Goal: Task Accomplishment & Management: Manage account settings

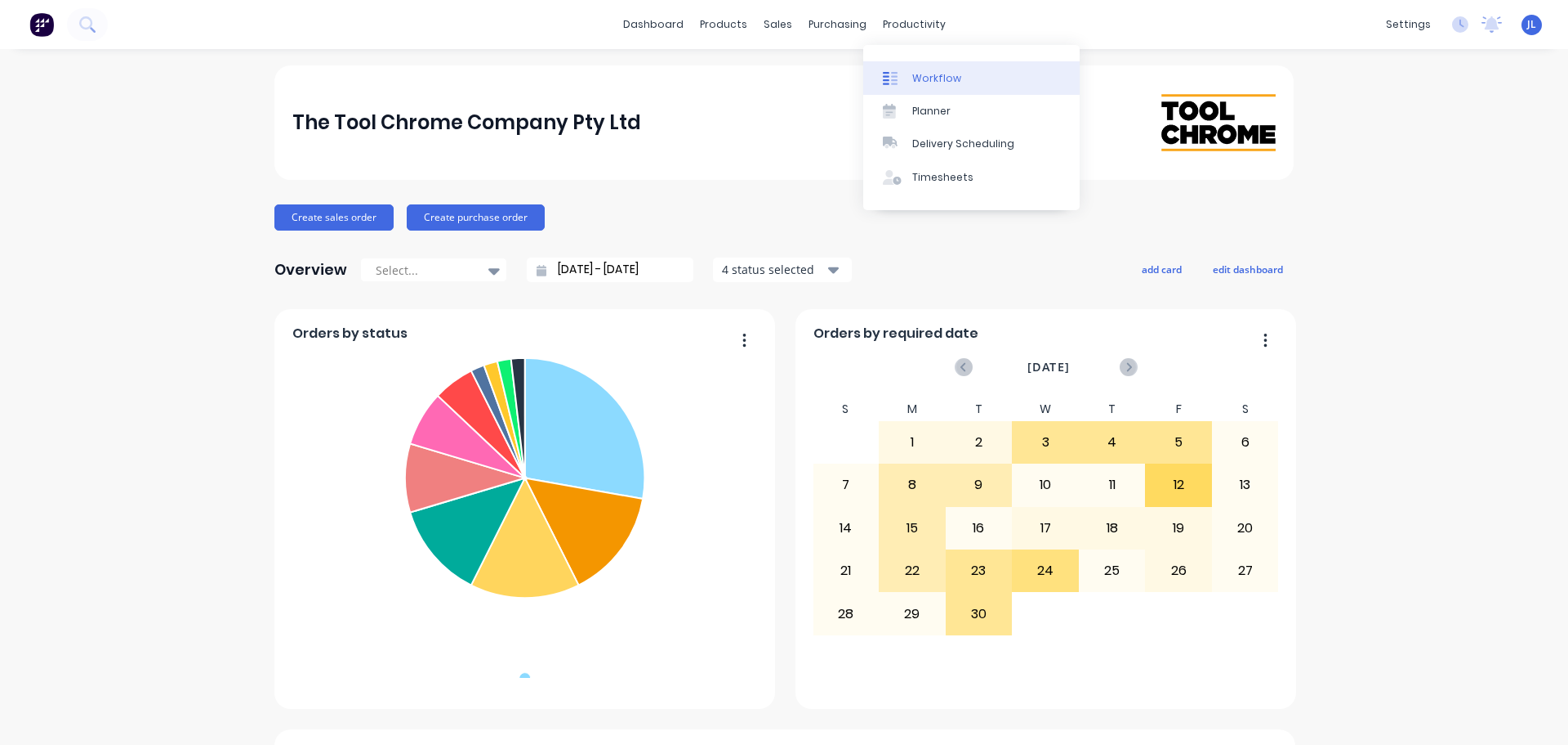
click at [907, 71] on div at bounding box center [895, 78] width 25 height 15
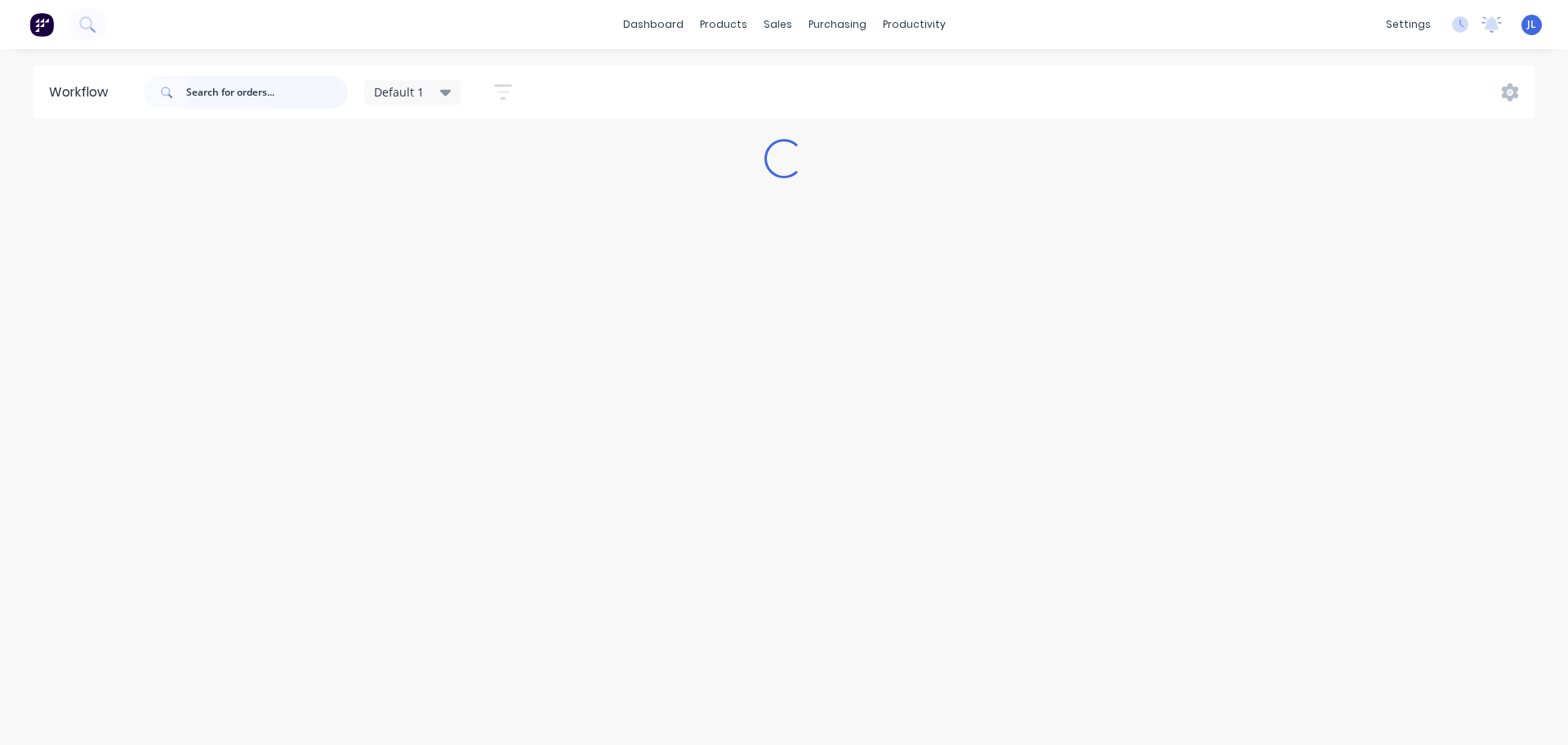
click at [216, 94] on input "text" at bounding box center [267, 93] width 162 height 33
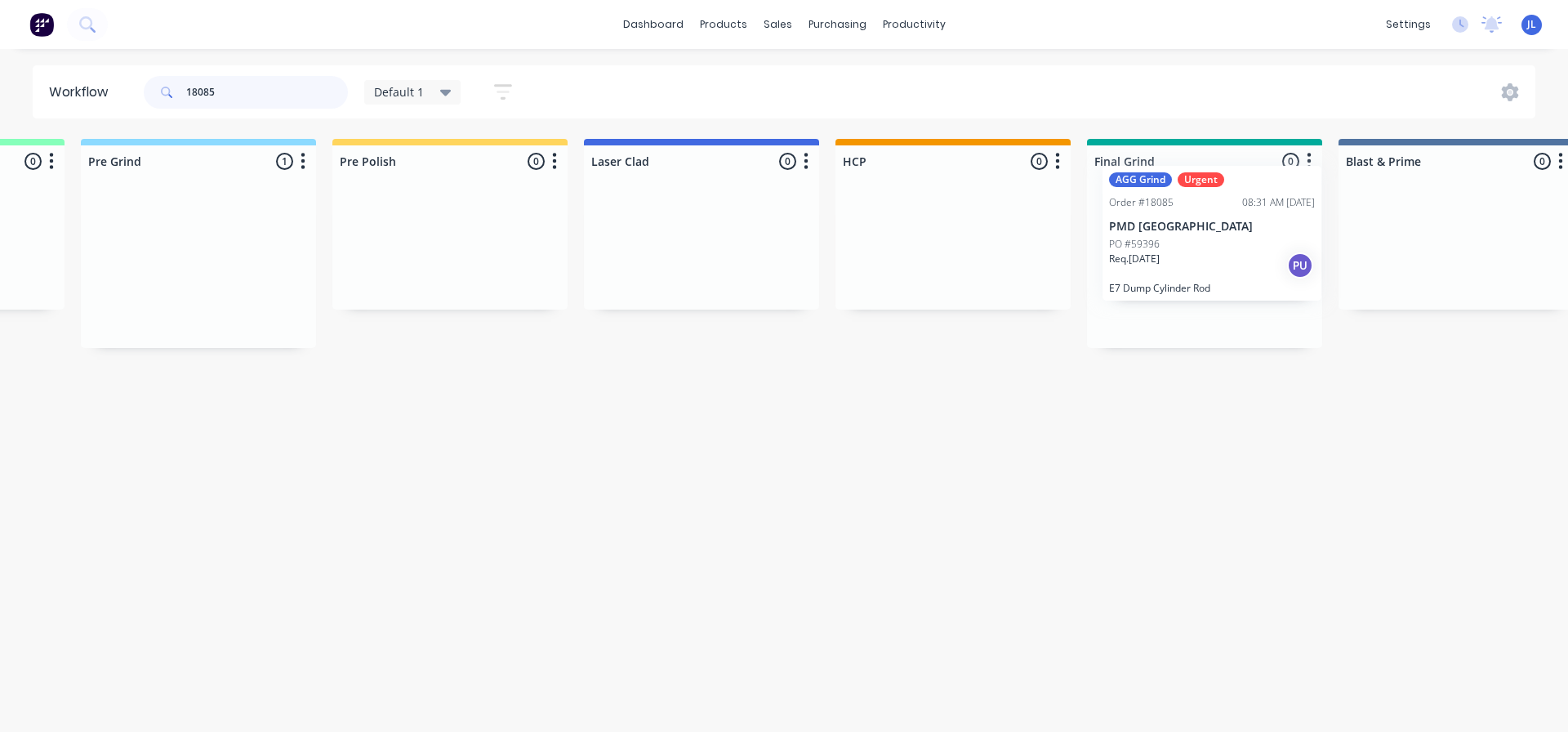
scroll to position [0, 1215]
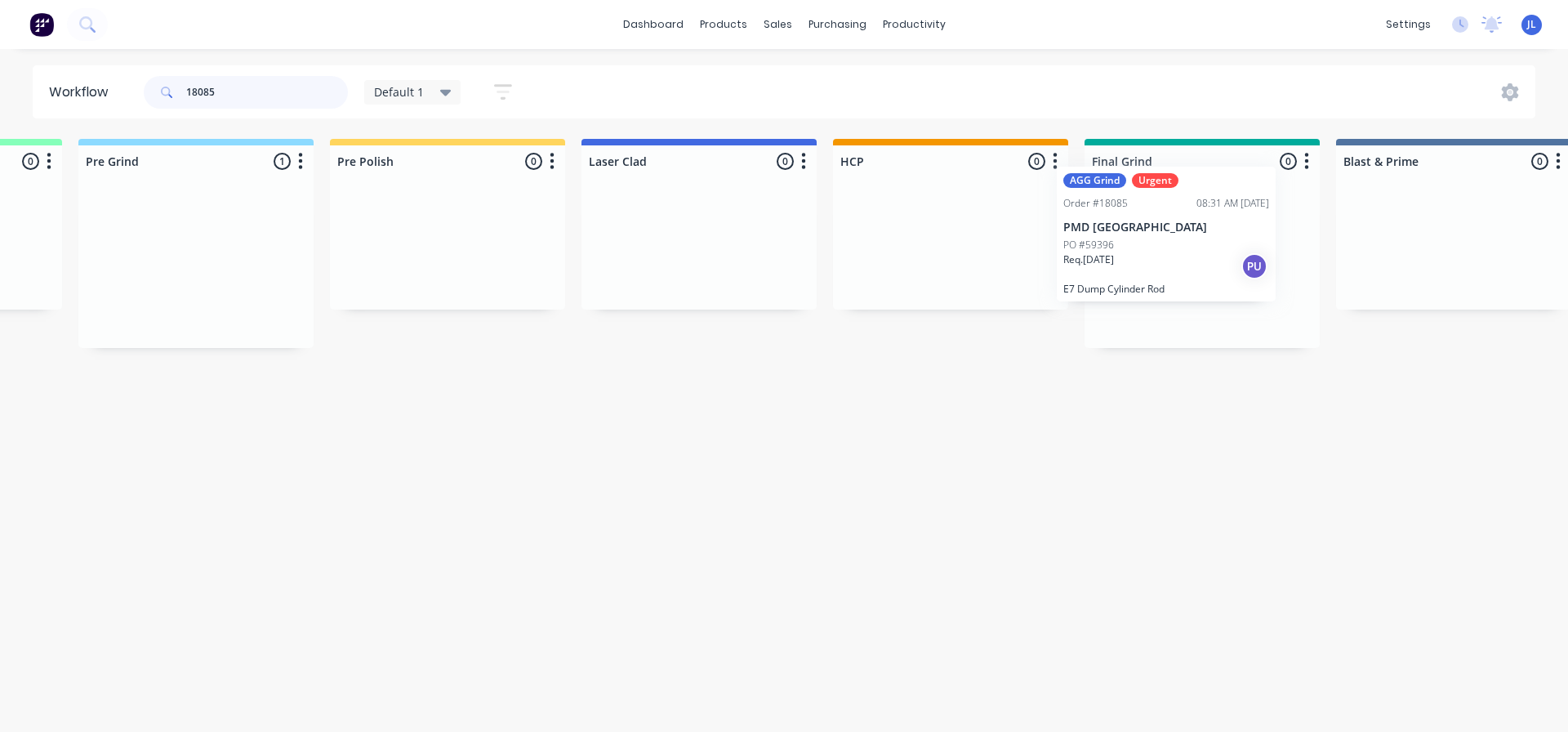
drag, startPoint x: 282, startPoint y: 223, endPoint x: 1219, endPoint y: 189, distance: 937.6
click at [1219, 189] on div "Submitted 0 Status colour #273444 hex #273444 Save Cancel Summaries Total order…" at bounding box center [846, 254] width 4146 height 232
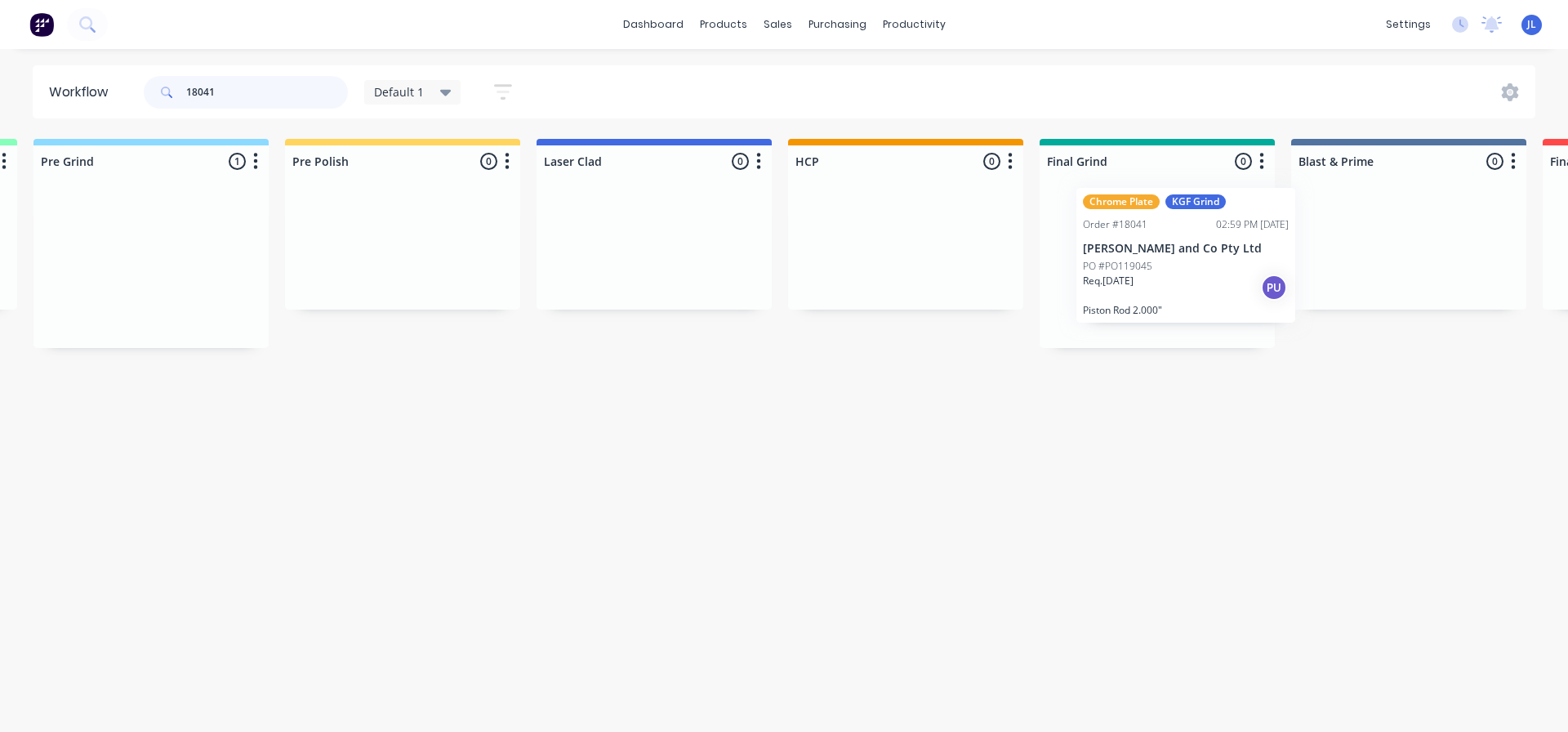
scroll to position [0, 1260]
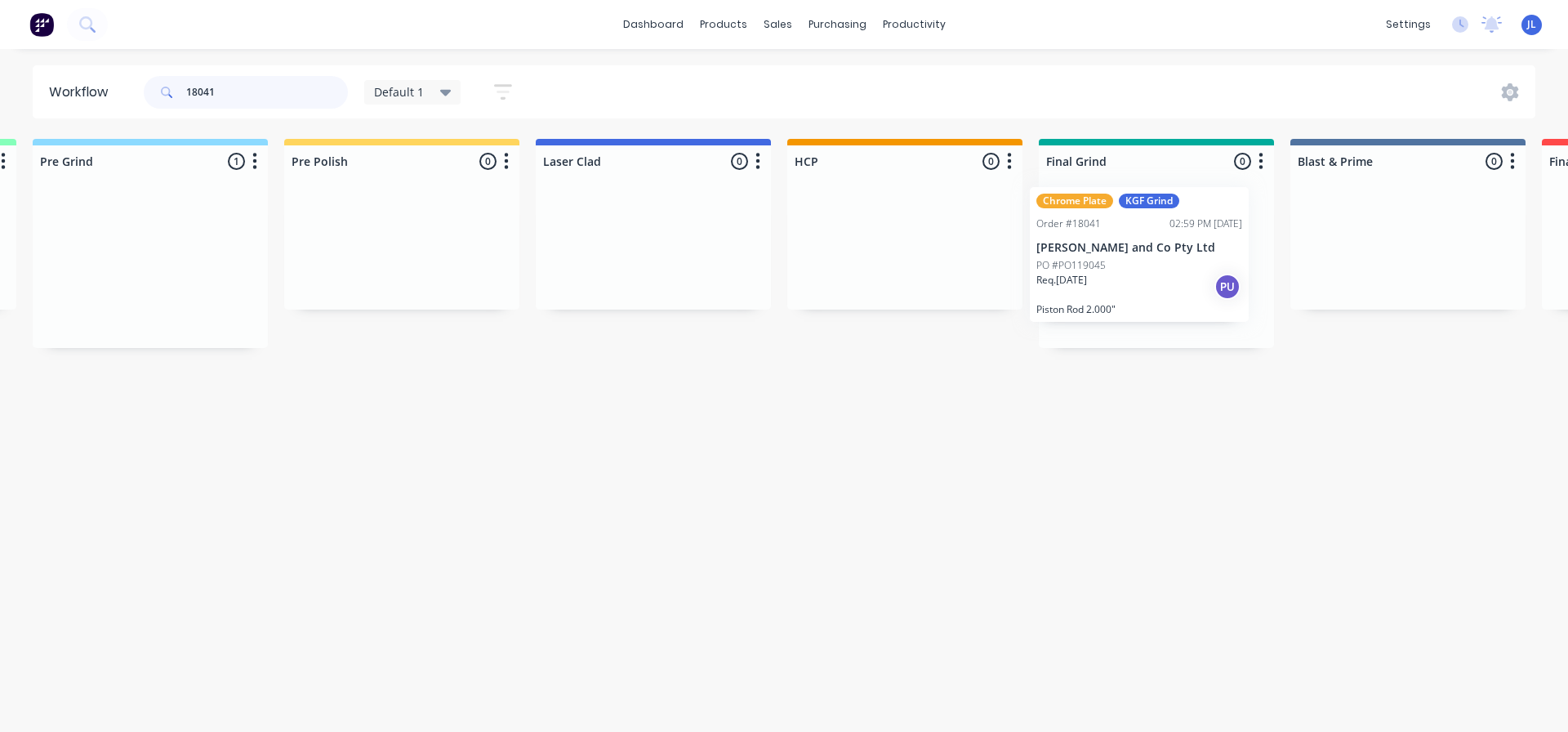
drag, startPoint x: 499, startPoint y: 223, endPoint x: 1227, endPoint y: 209, distance: 728.1
click at [1227, 209] on div "Submitted 0 Status colour #273444 hex #273444 Save Cancel Summaries Total order…" at bounding box center [801, 254] width 4146 height 232
click at [234, 80] on input "18041" at bounding box center [267, 93] width 162 height 33
type input "18090"
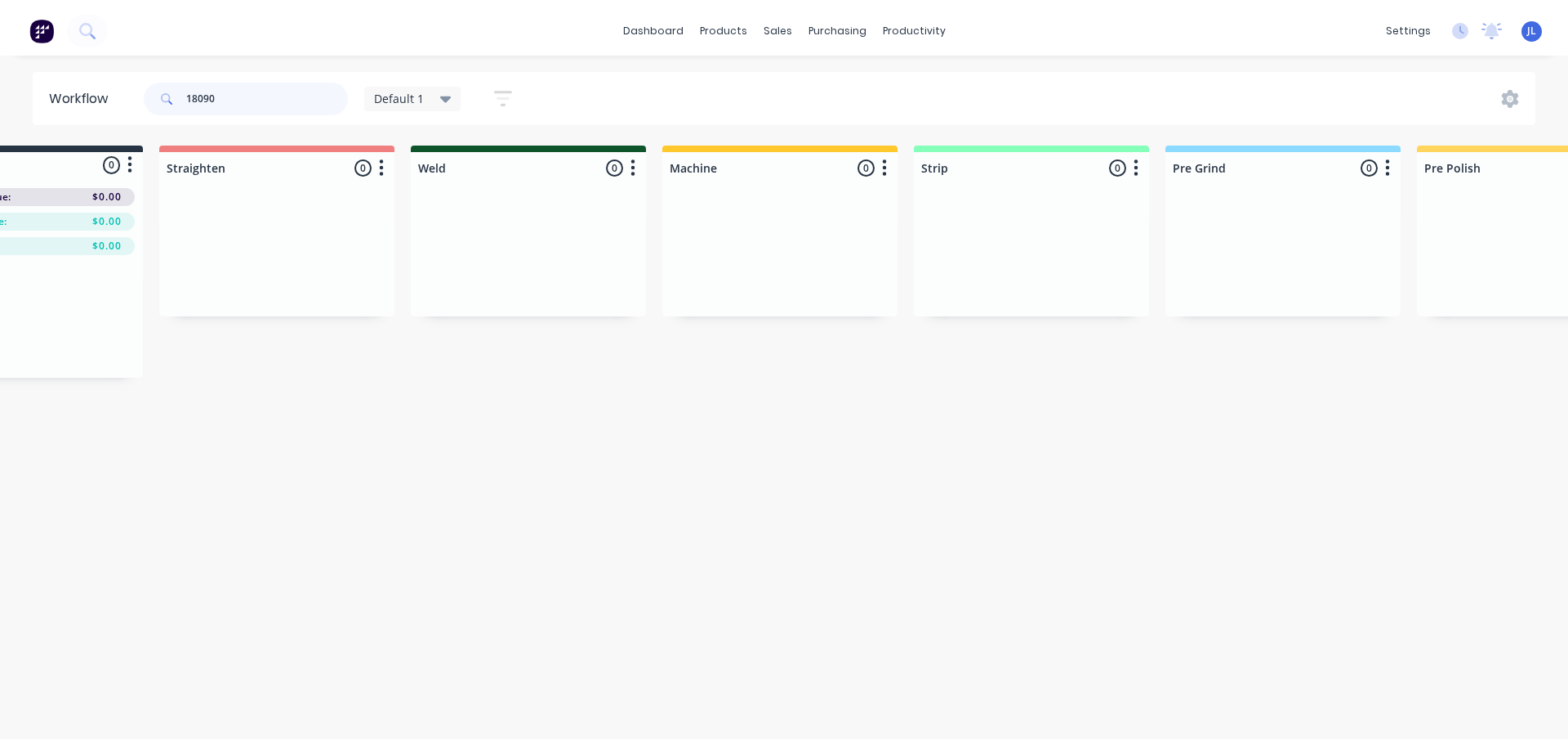
scroll to position [0, 0]
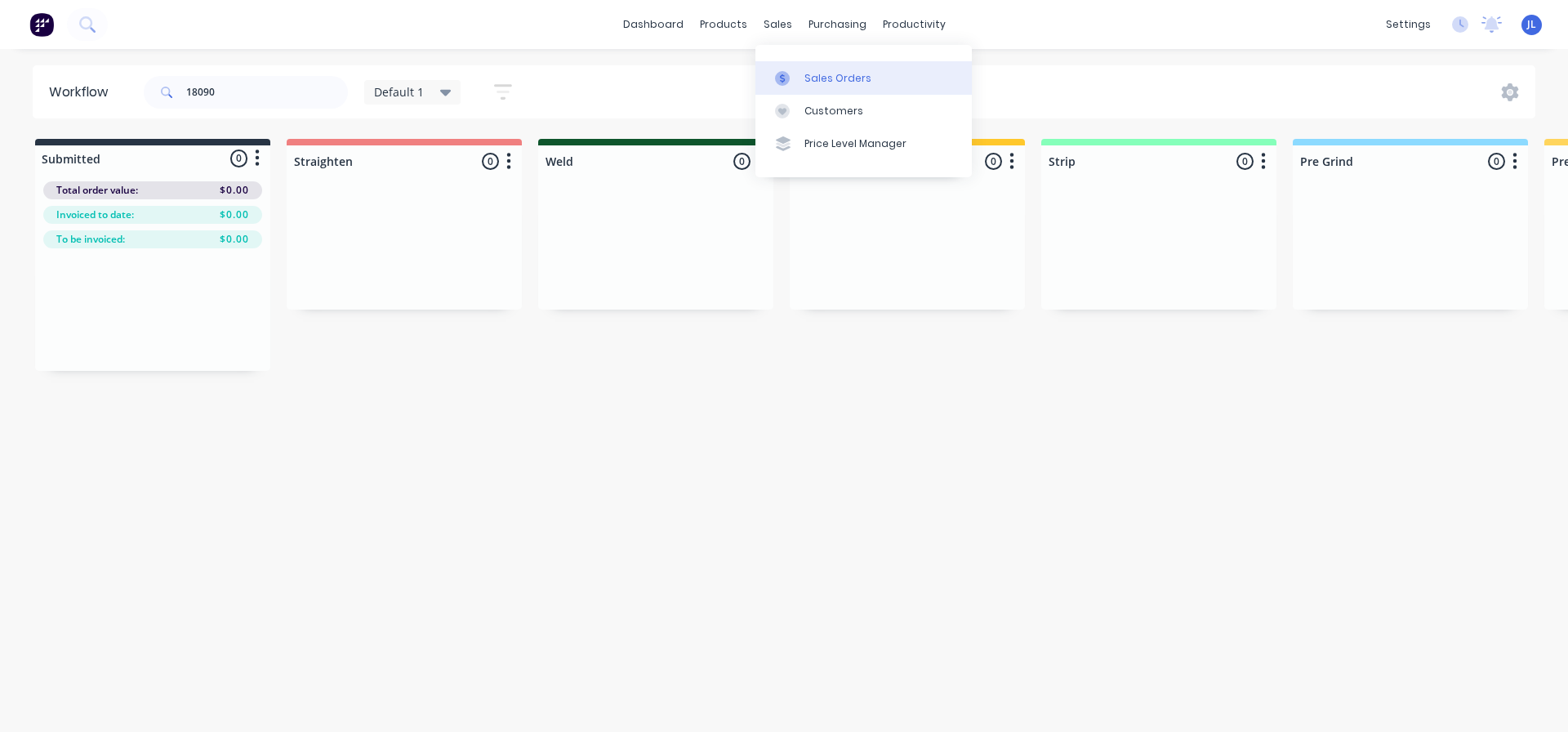
click at [813, 92] on link "Sales Orders" at bounding box center [864, 78] width 217 height 33
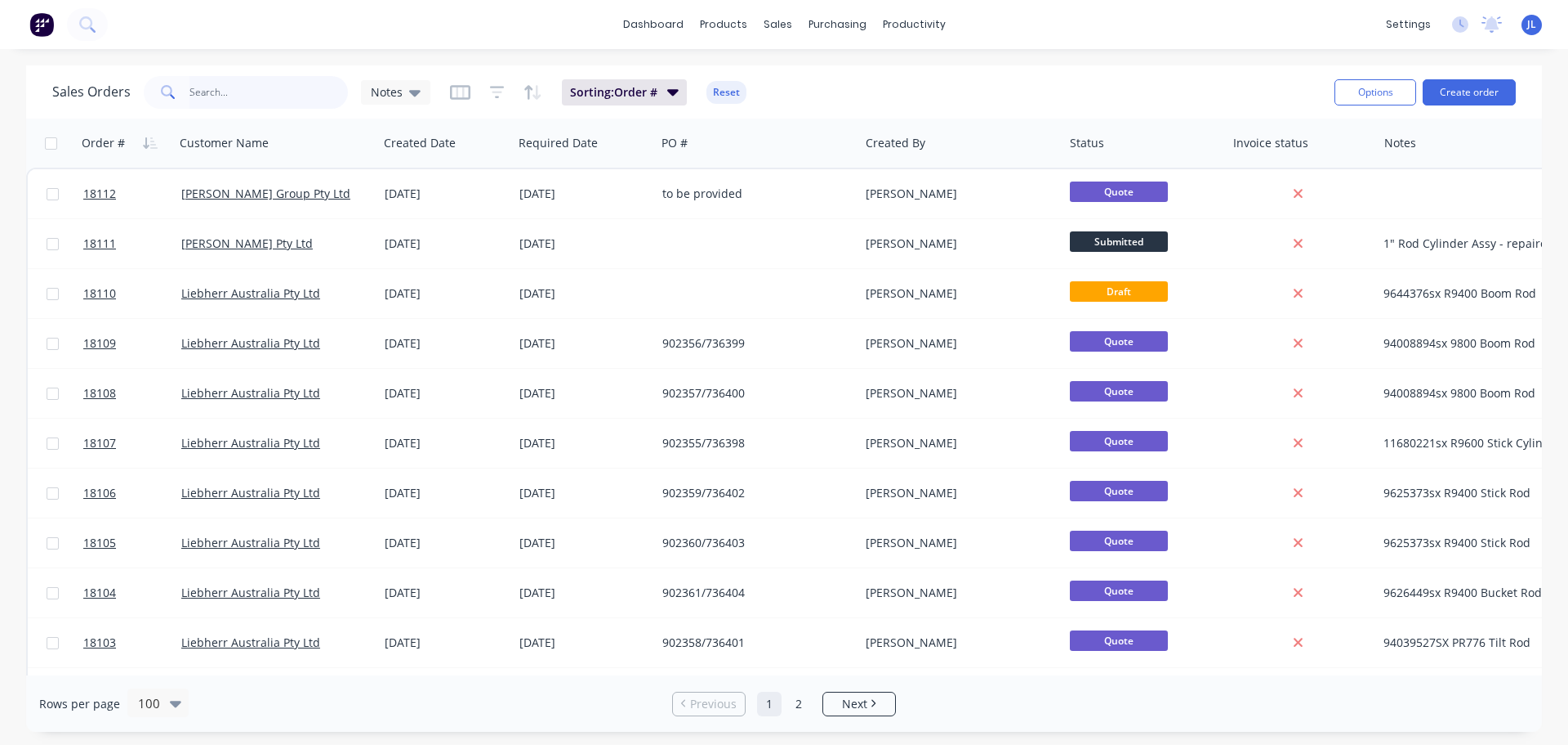
click at [255, 87] on input "text" at bounding box center [269, 93] width 160 height 33
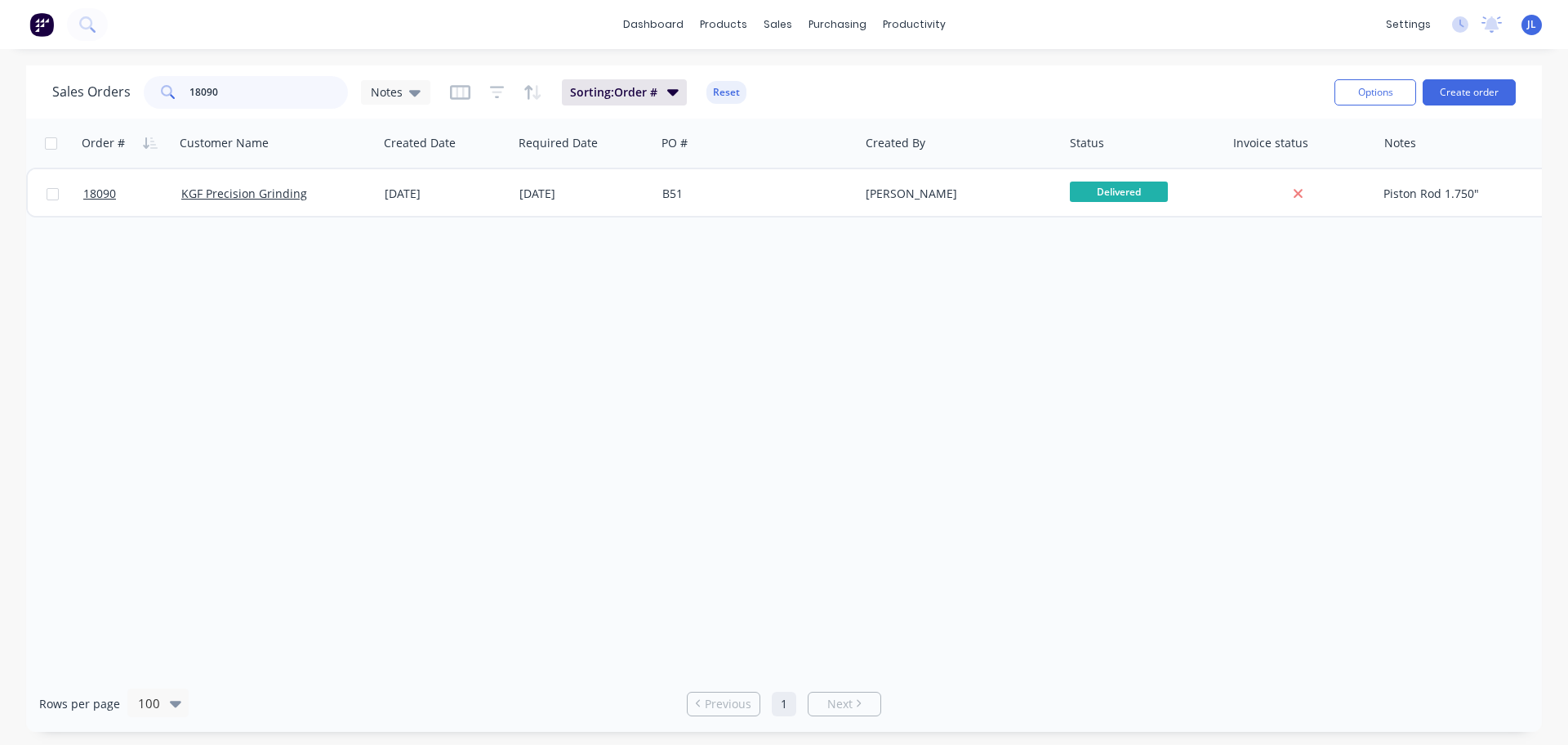
click at [310, 89] on input "18090" at bounding box center [269, 93] width 160 height 33
type input "1"
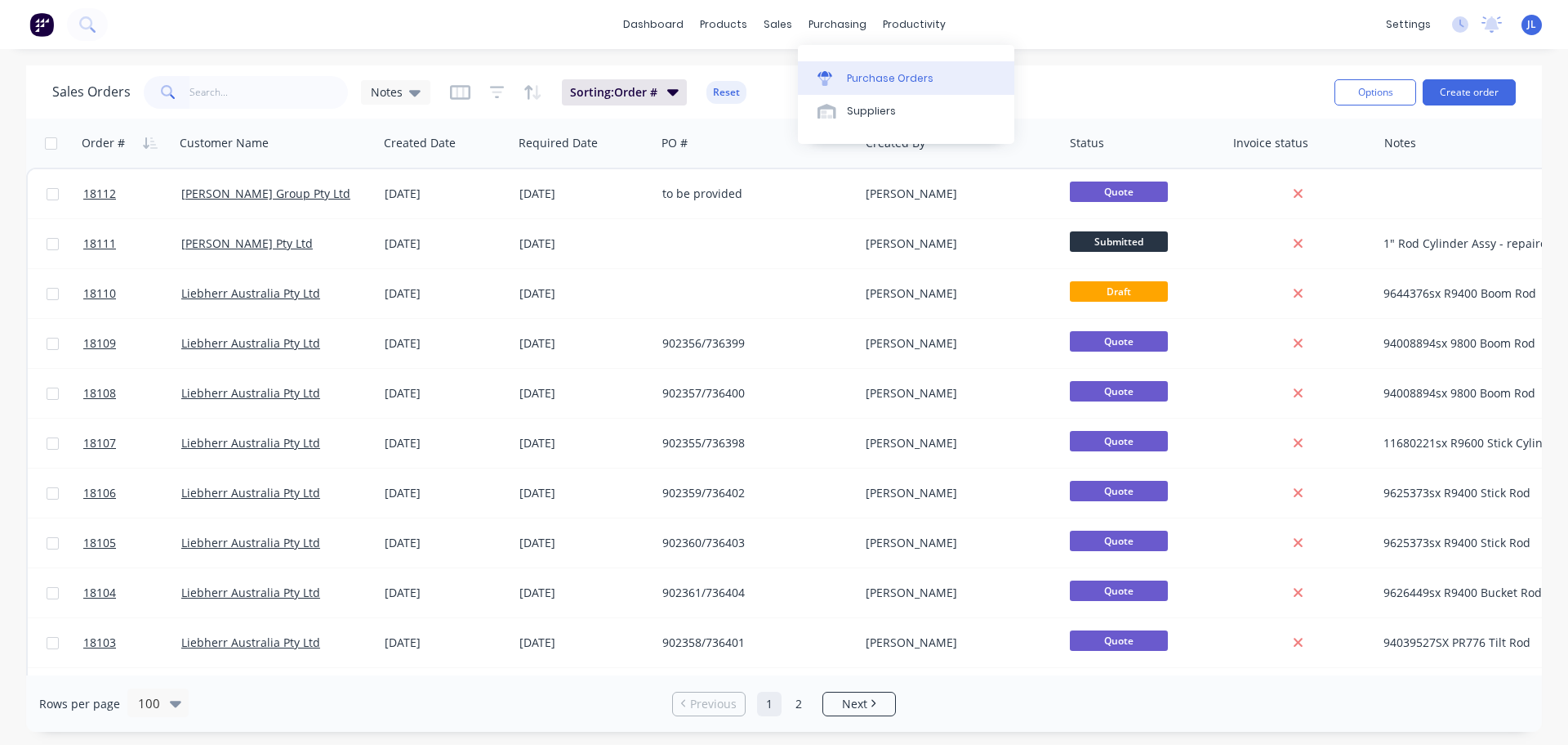
click at [844, 67] on link "Purchase Orders" at bounding box center [906, 78] width 217 height 33
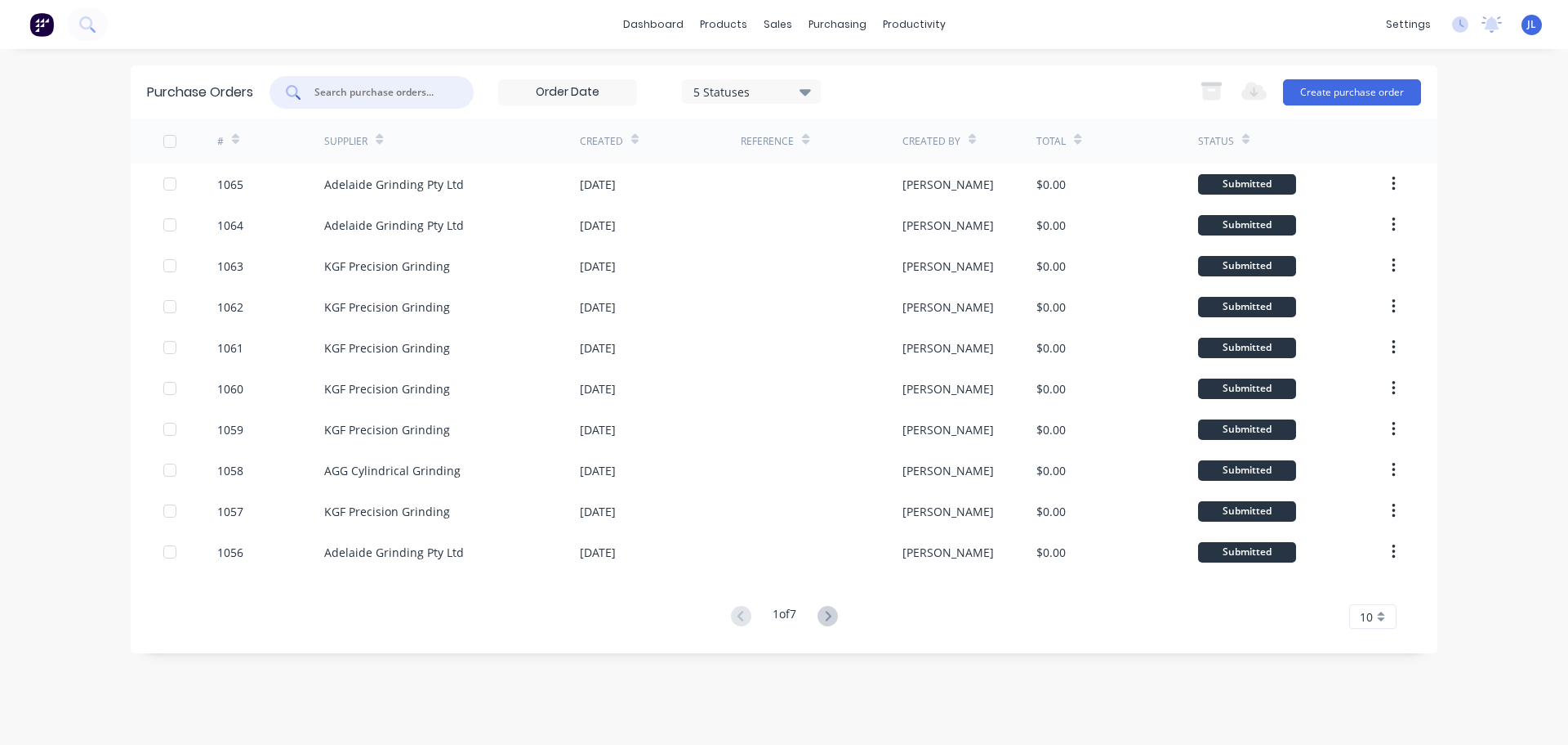
click at [364, 87] on input "text" at bounding box center [381, 93] width 136 height 17
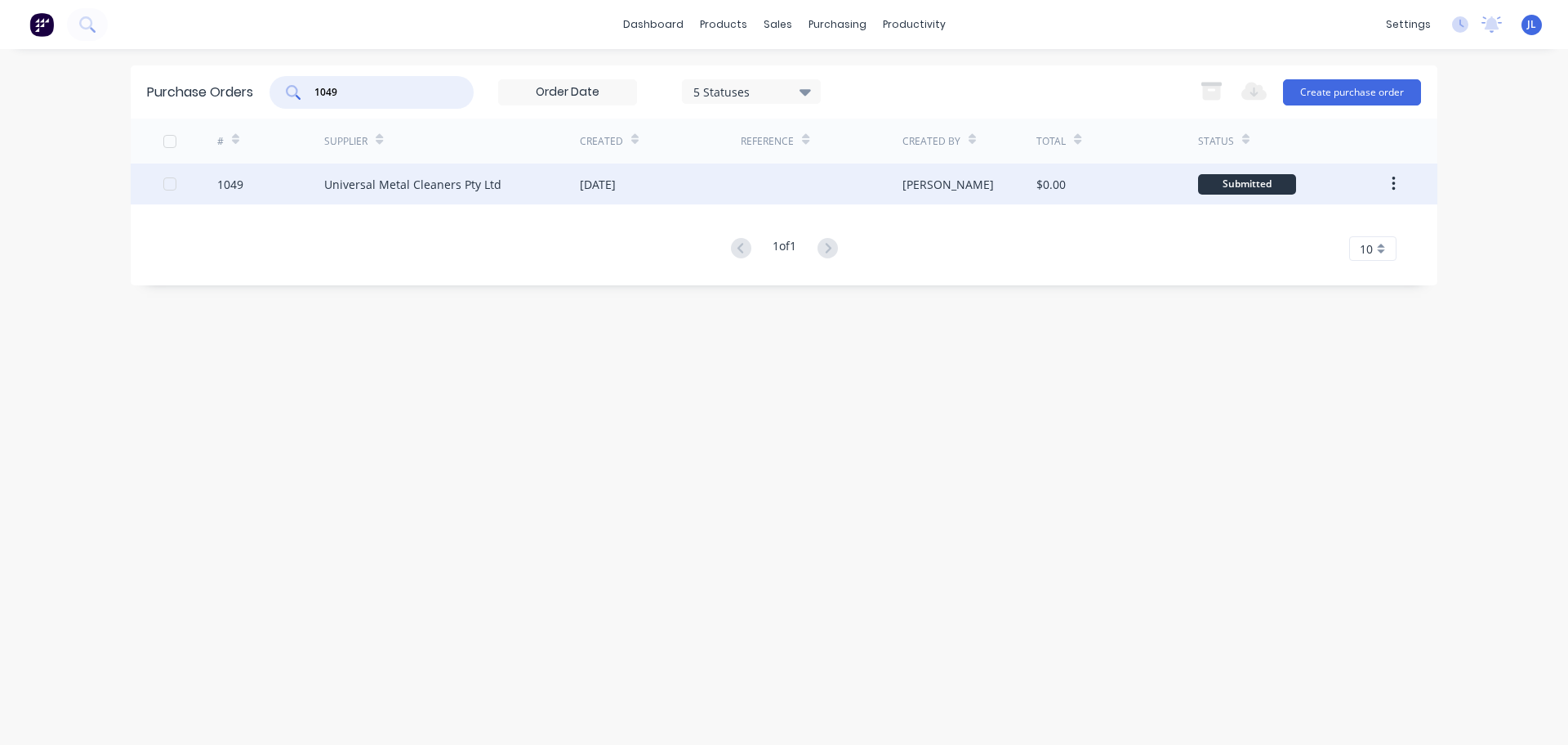
type input "1049"
click at [445, 182] on div "Universal Metal Cleaners Pty Ltd" at bounding box center [412, 184] width 177 height 17
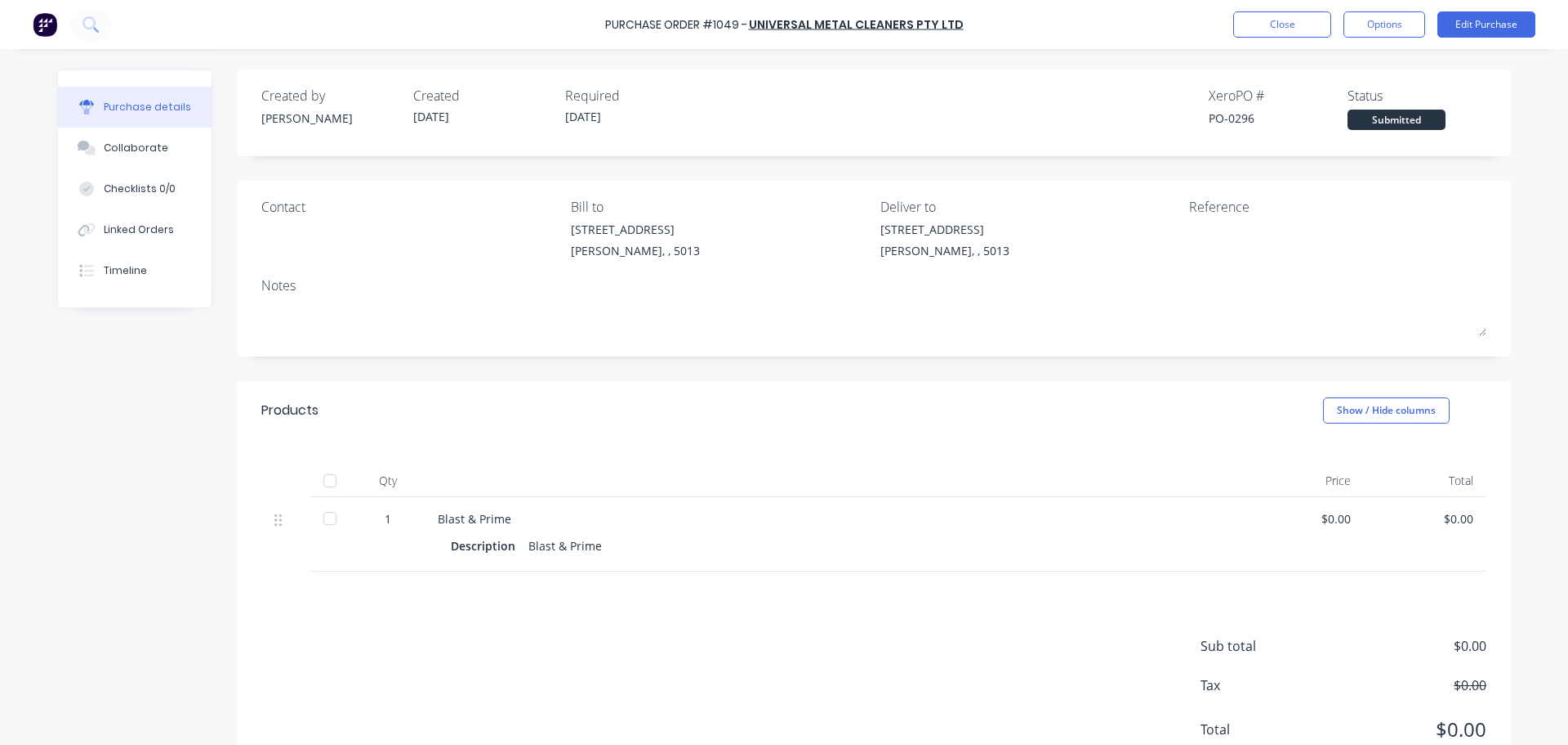
click at [1455, 43] on div "Purchase Order #1049 - Universal Metal Cleaners Pty Ltd Close Options Edit Purc…" at bounding box center [784, 24] width 1568 height 49
click at [1456, 28] on button "Edit Purchase" at bounding box center [1486, 24] width 98 height 26
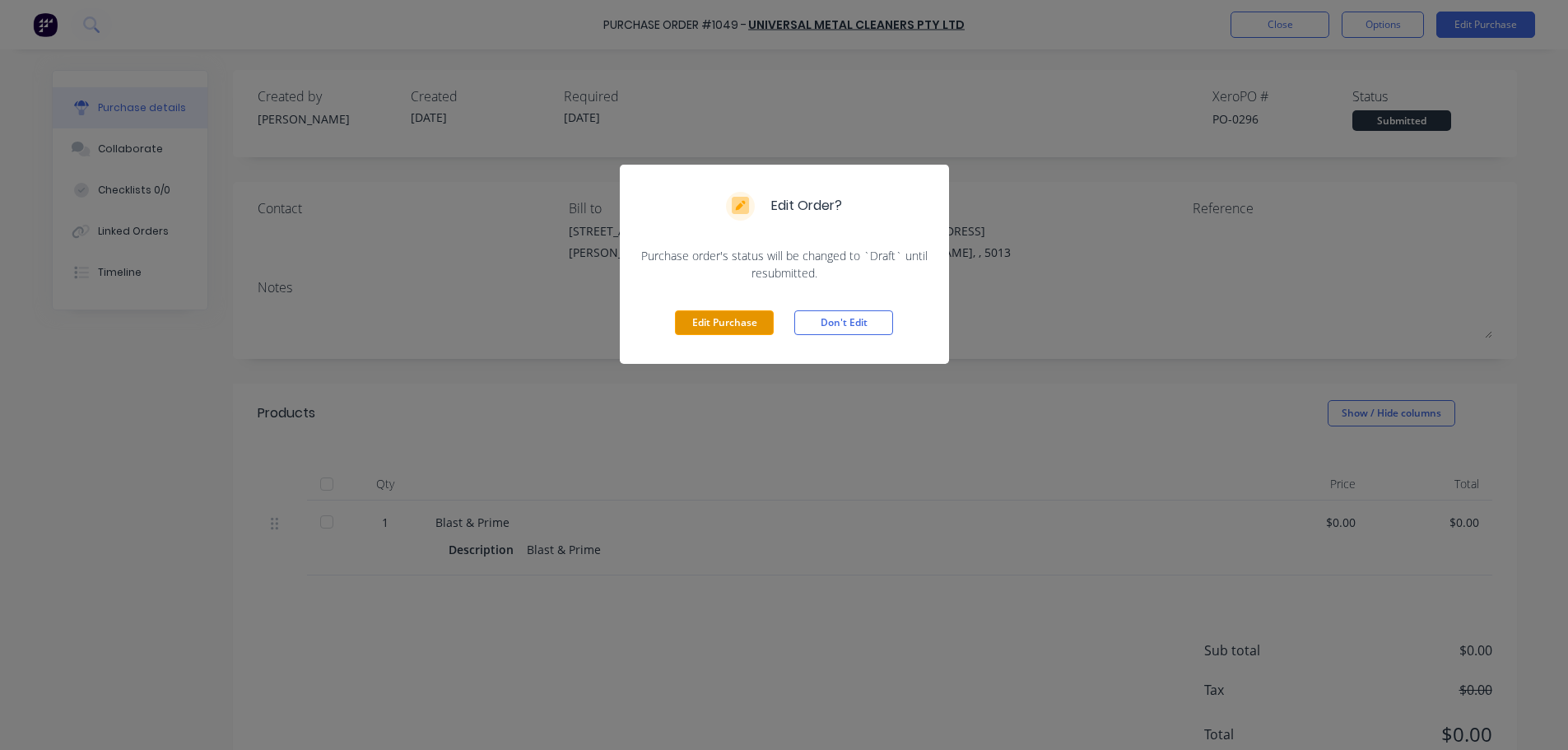
click at [722, 331] on button "Edit Purchase" at bounding box center [724, 322] width 99 height 25
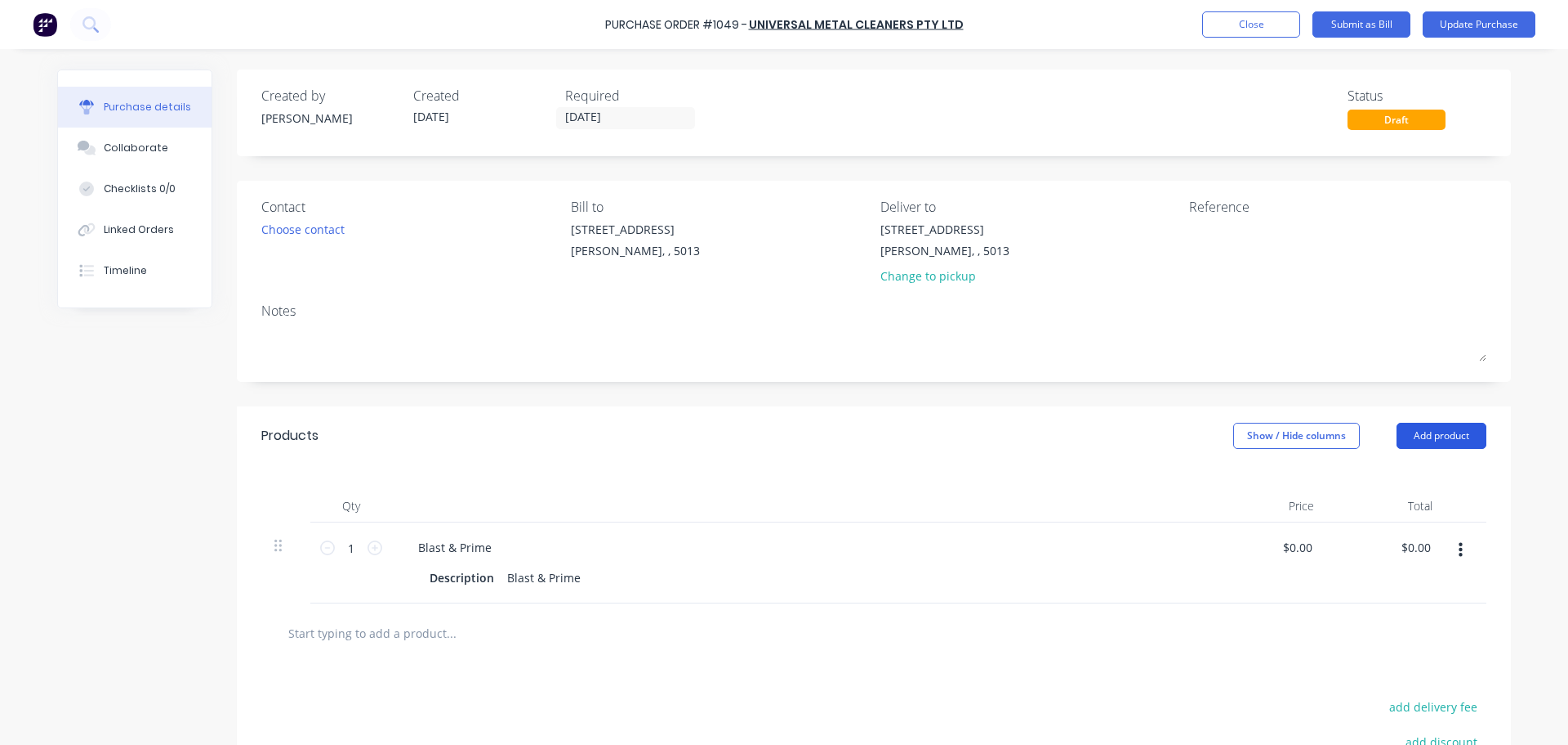
click at [1417, 444] on button "Add product" at bounding box center [1442, 435] width 90 height 26
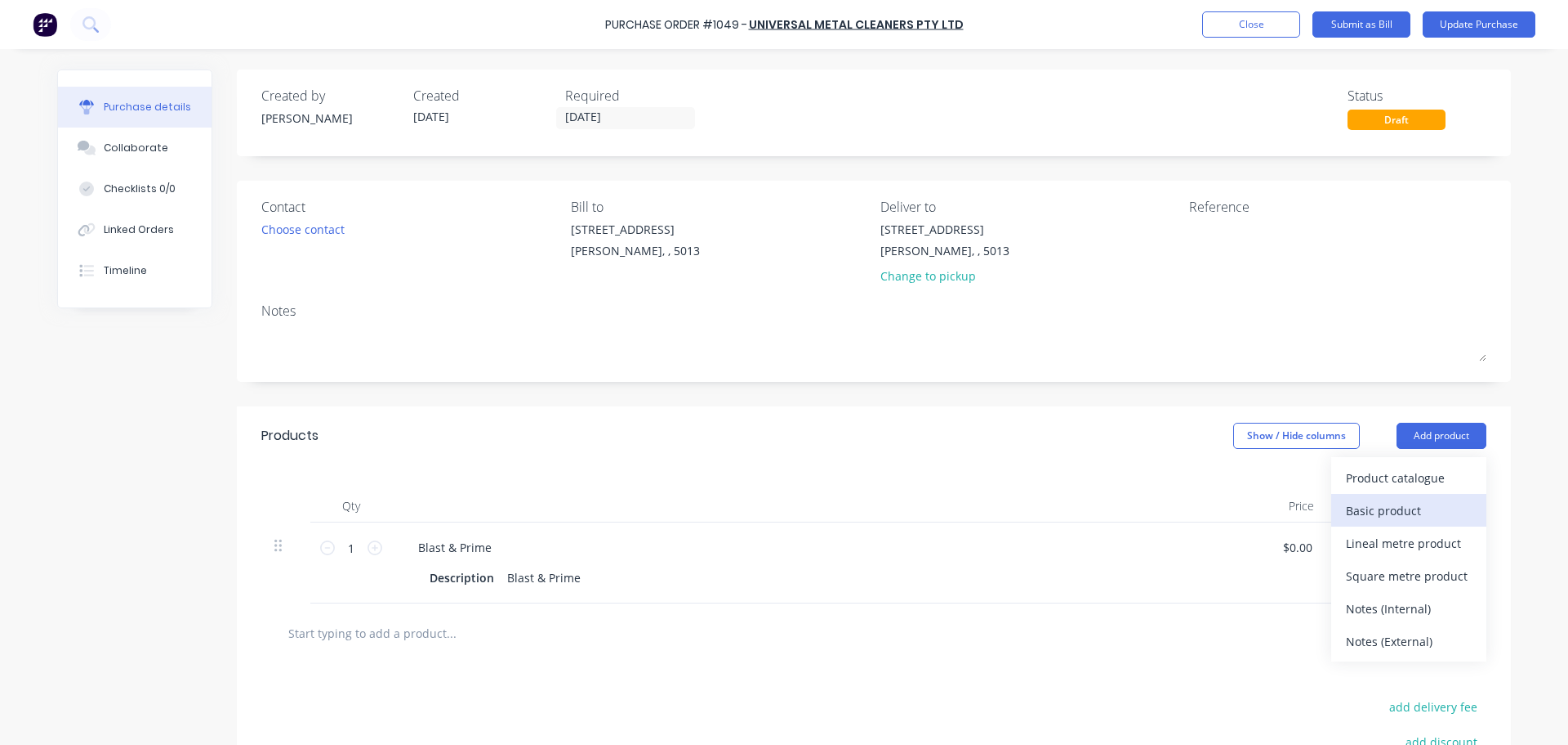
click at [1400, 504] on div "Basic product" at bounding box center [1408, 511] width 126 height 24
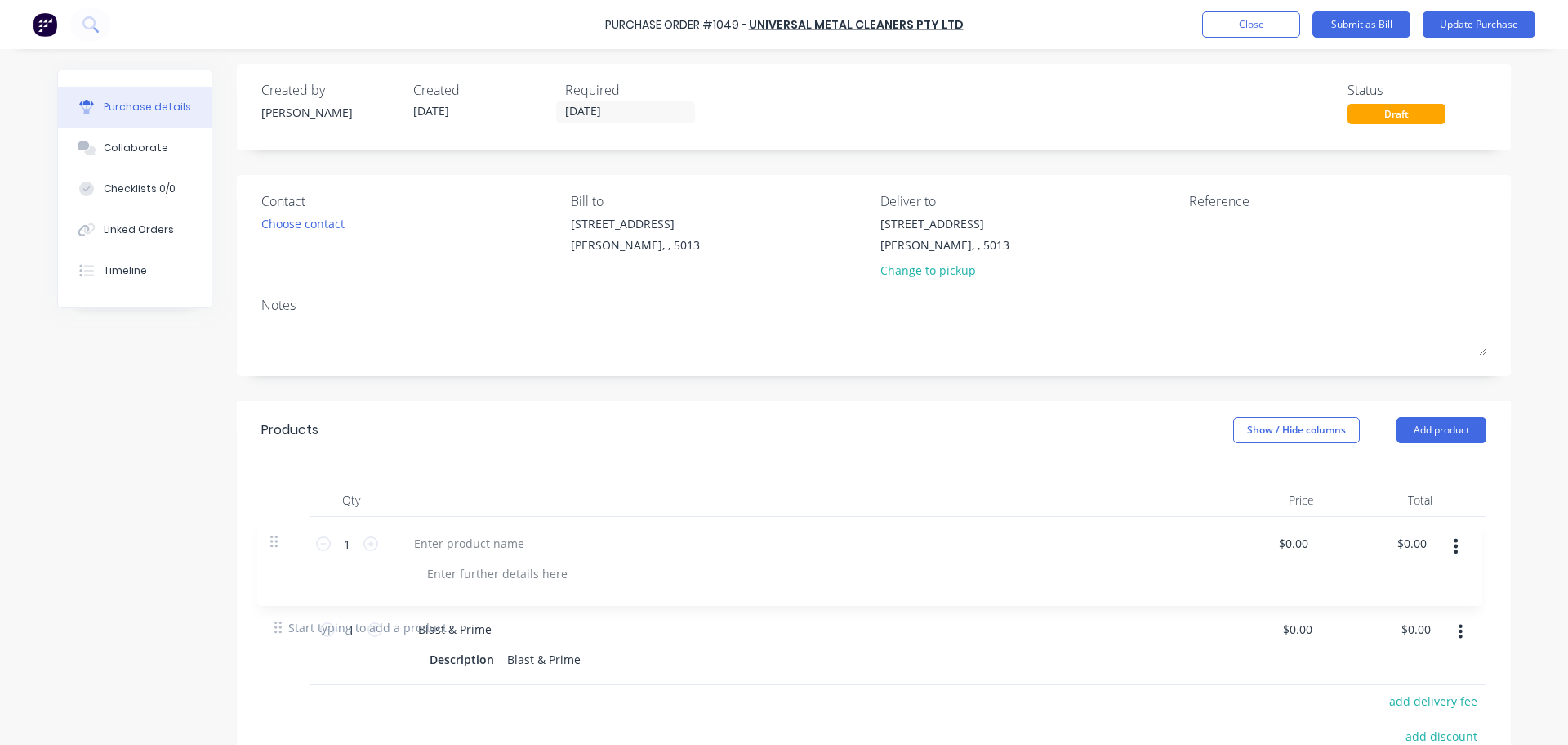
scroll to position [7, 0]
drag, startPoint x: 270, startPoint y: 612, endPoint x: 274, endPoint y: 509, distance: 103.1
click at [274, 509] on div "Qty Price Total 1 1 Blast & Prime Description Blast & Prime $0.00 $0.00 $0.00 $…" at bounding box center [874, 526] width 1274 height 138
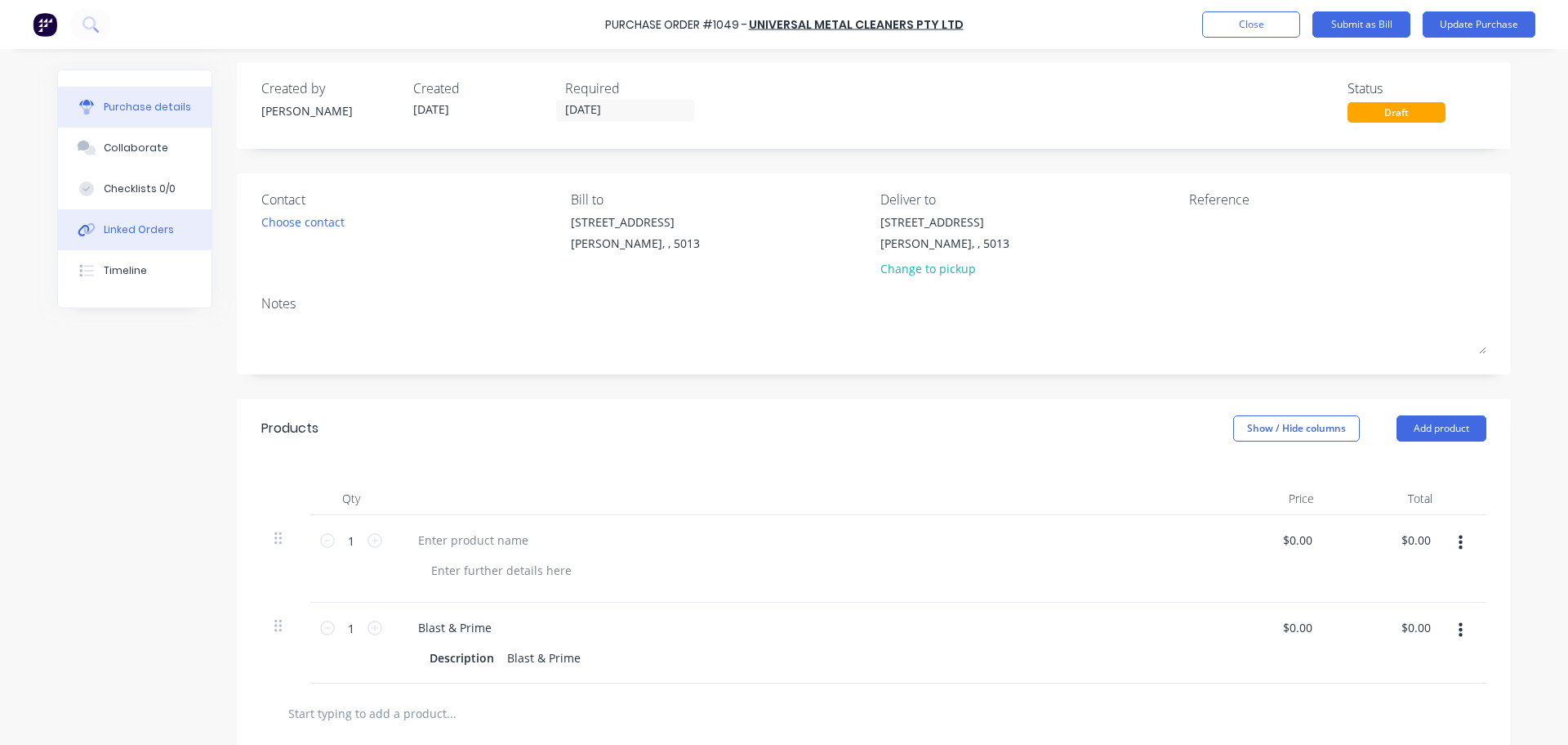
click at [139, 236] on div "Linked Orders" at bounding box center [139, 230] width 71 height 15
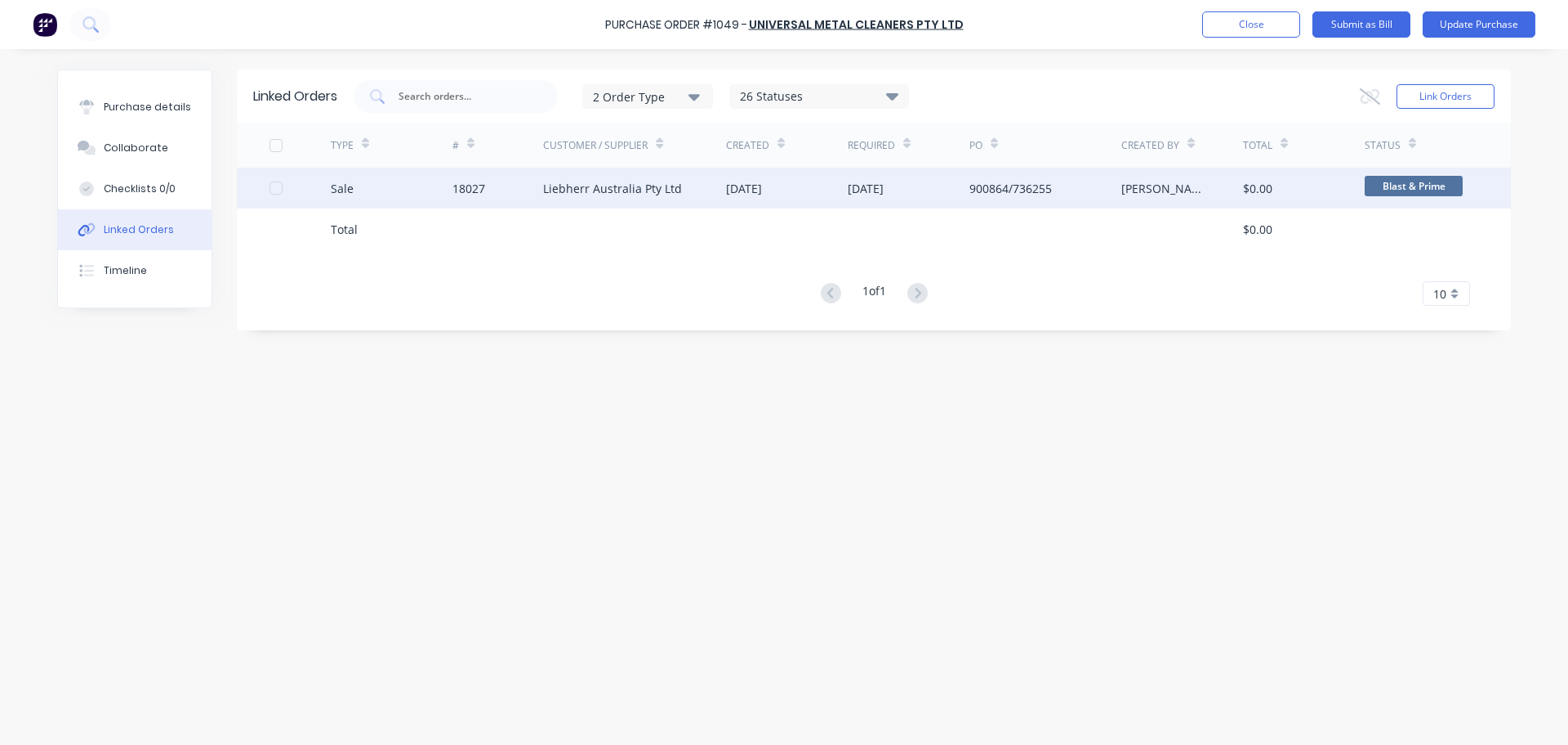
click at [604, 185] on div "Liebherr Australia Pty Ltd" at bounding box center [612, 188] width 139 height 17
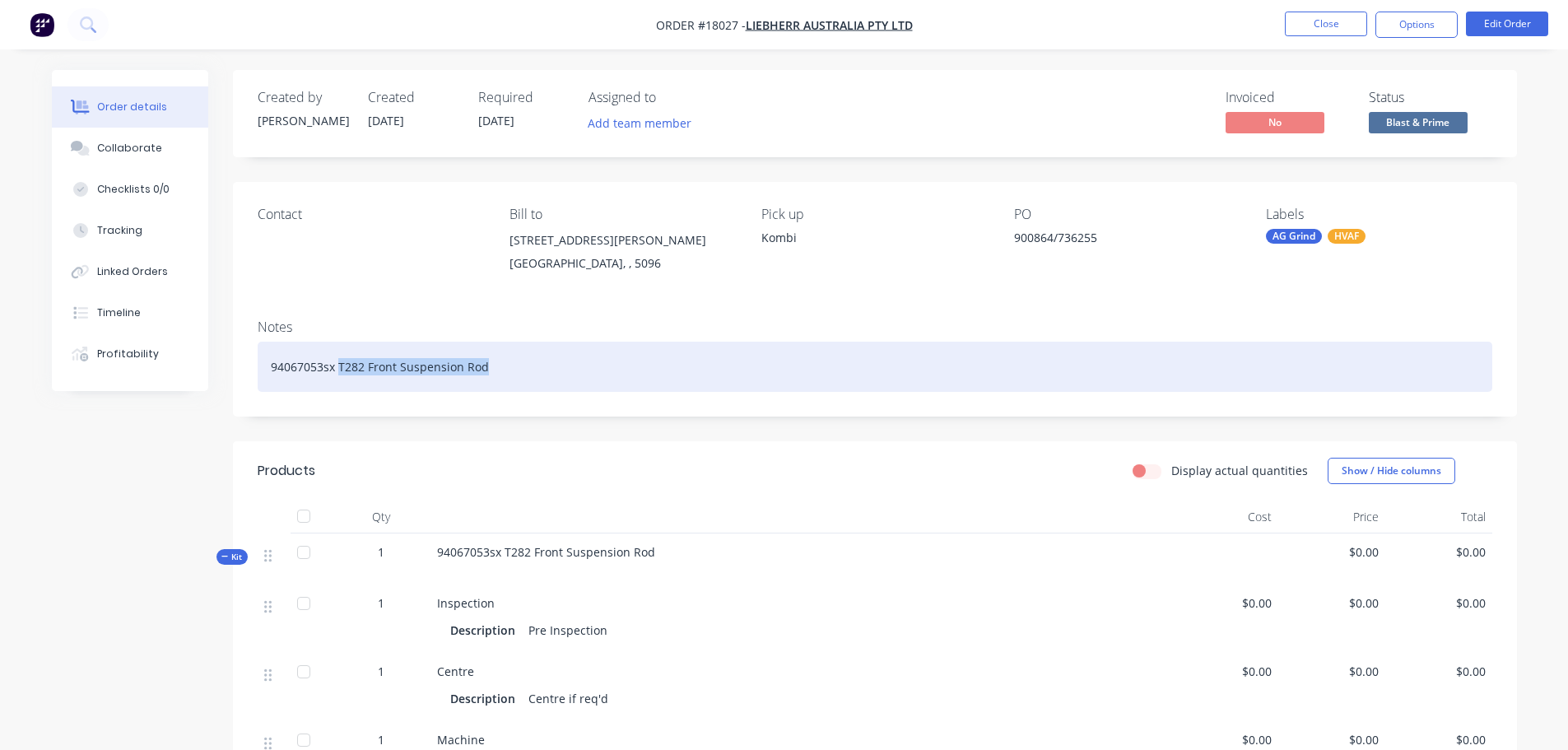
drag, startPoint x: 338, startPoint y: 366, endPoint x: 543, endPoint y: 364, distance: 205.0
click at [543, 364] on div "94067053sx T282 Front Suspension Rod" at bounding box center [874, 366] width 1235 height 50
copy div "T282 Front Suspension Rod"
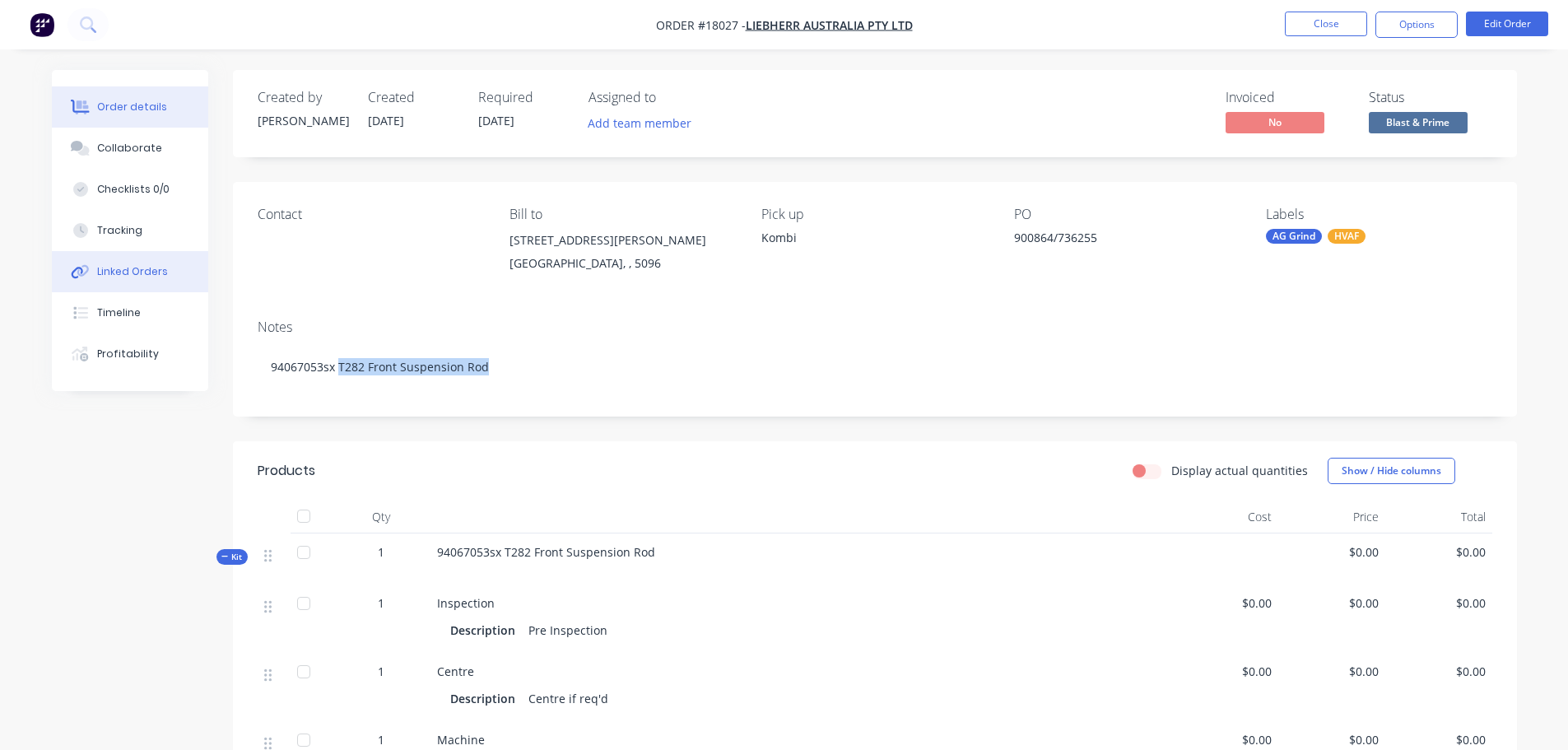
click at [142, 275] on div "Linked Orders" at bounding box center [132, 272] width 71 height 15
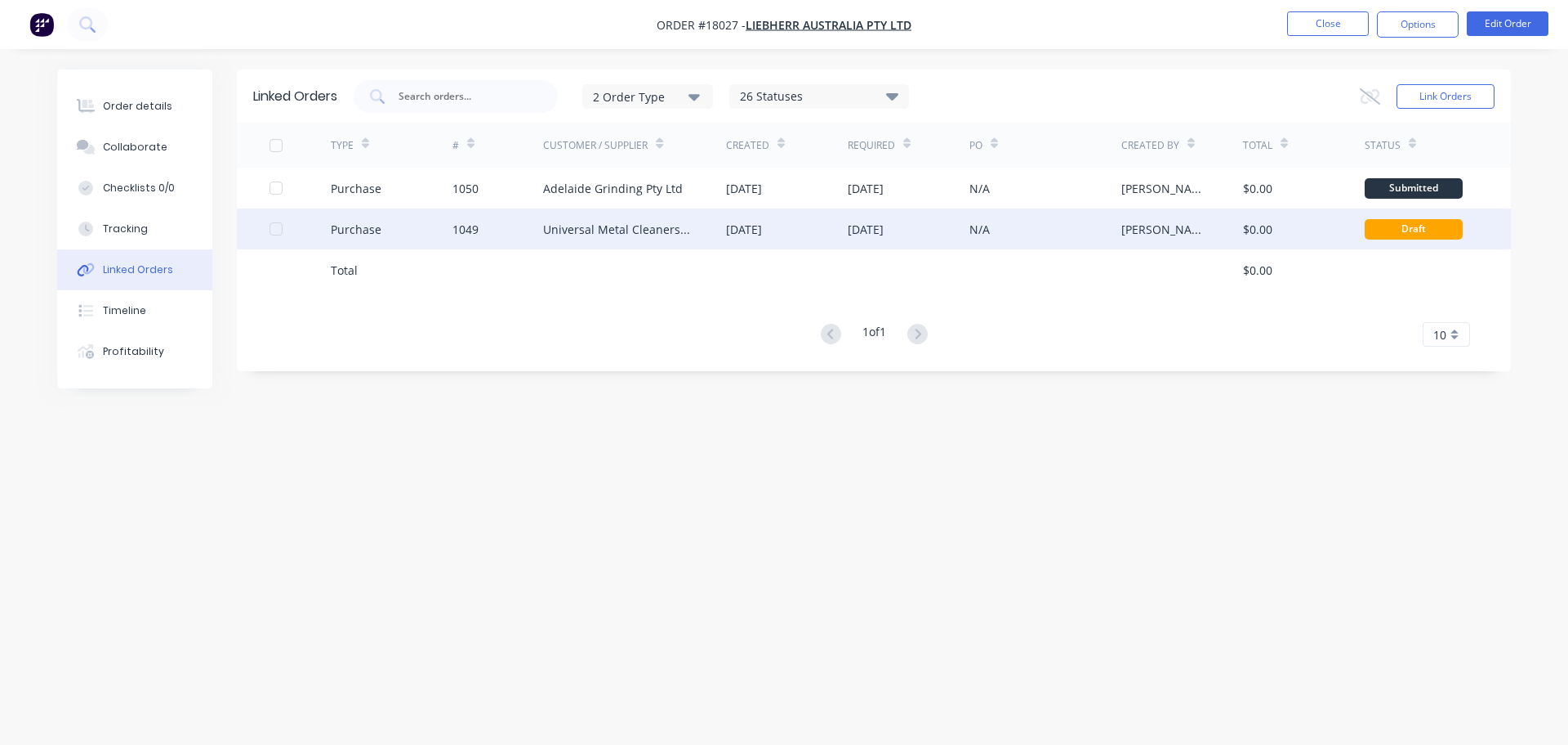
click at [802, 234] on div "01 Sep 2025" at bounding box center [787, 229] width 122 height 40
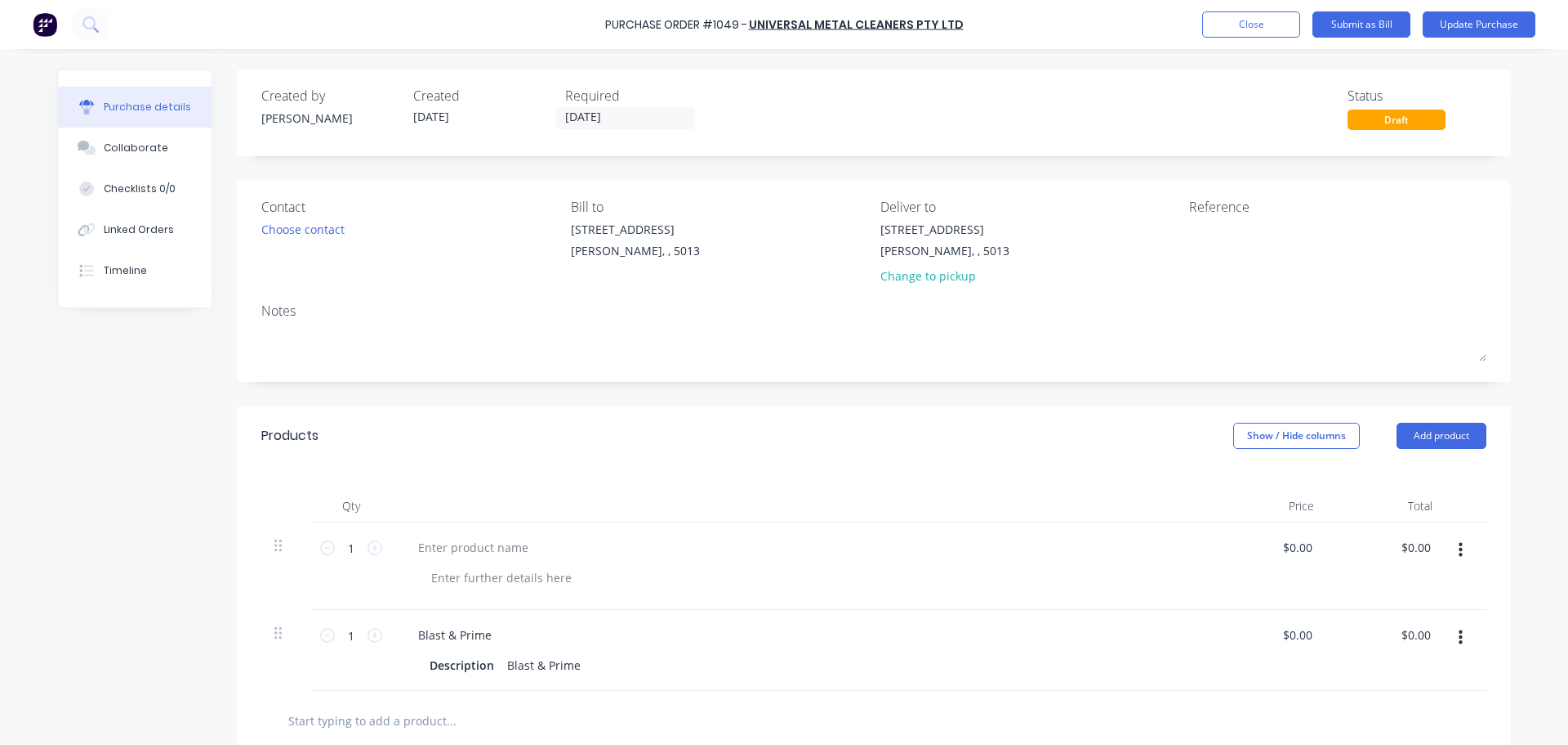
click at [489, 559] on div at bounding box center [801, 566] width 817 height 87
click at [486, 551] on div at bounding box center [473, 547] width 137 height 24
paste div
click at [129, 226] on div "Linked Orders" at bounding box center [139, 230] width 71 height 15
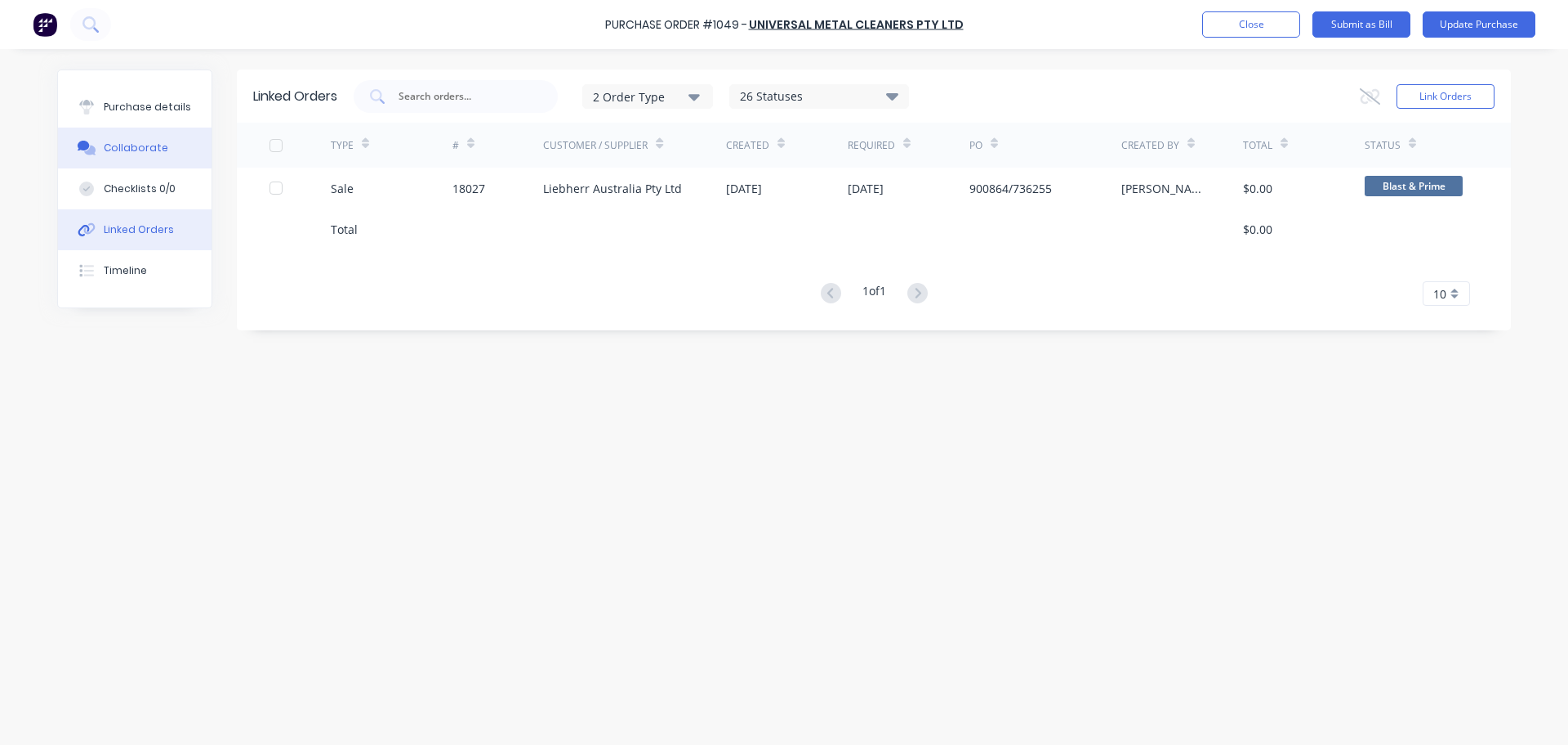
click at [141, 149] on div "Collaborate" at bounding box center [136, 148] width 64 height 15
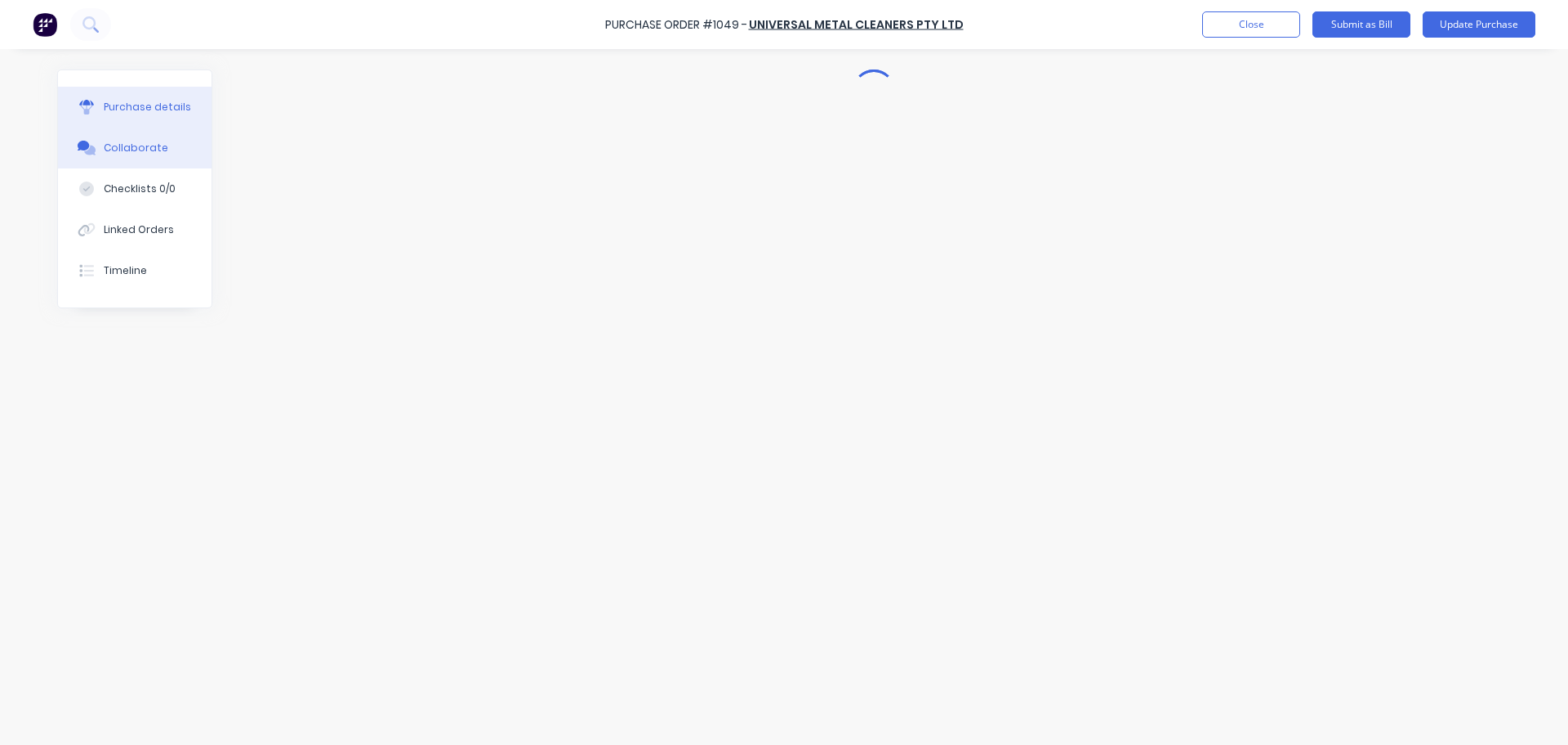
click at [155, 114] on div "Purchase details" at bounding box center [147, 107] width 87 height 15
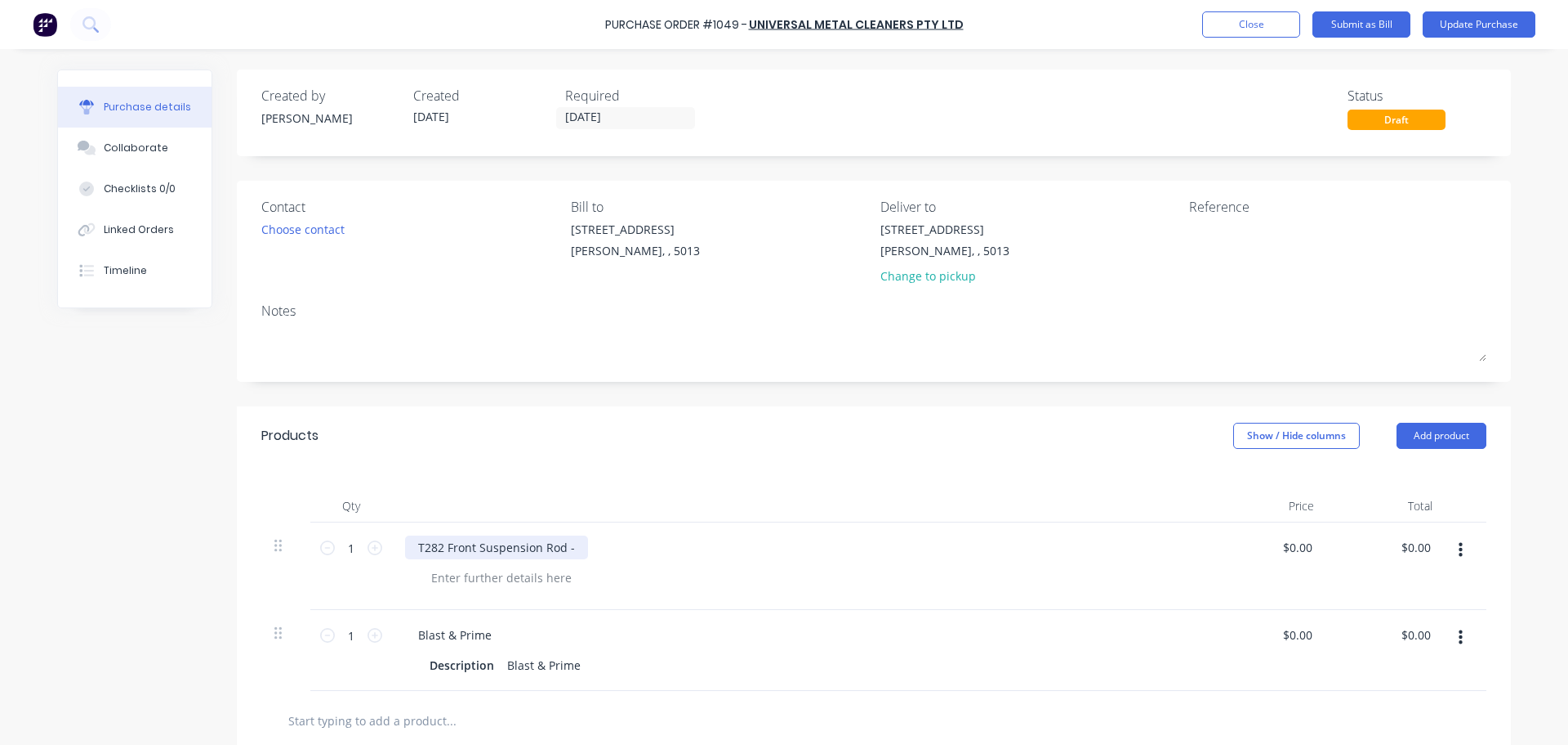
click at [572, 544] on div "T282 Front Suspension Rod -" at bounding box center [496, 547] width 183 height 24
click at [203, 538] on div "Created by Kevin Created 01/09/25 Required 01/09/25 Status Draft Contact Choose…" at bounding box center [784, 545] width 1454 height 950
click at [1472, 34] on button "Update Purchase" at bounding box center [1479, 24] width 113 height 26
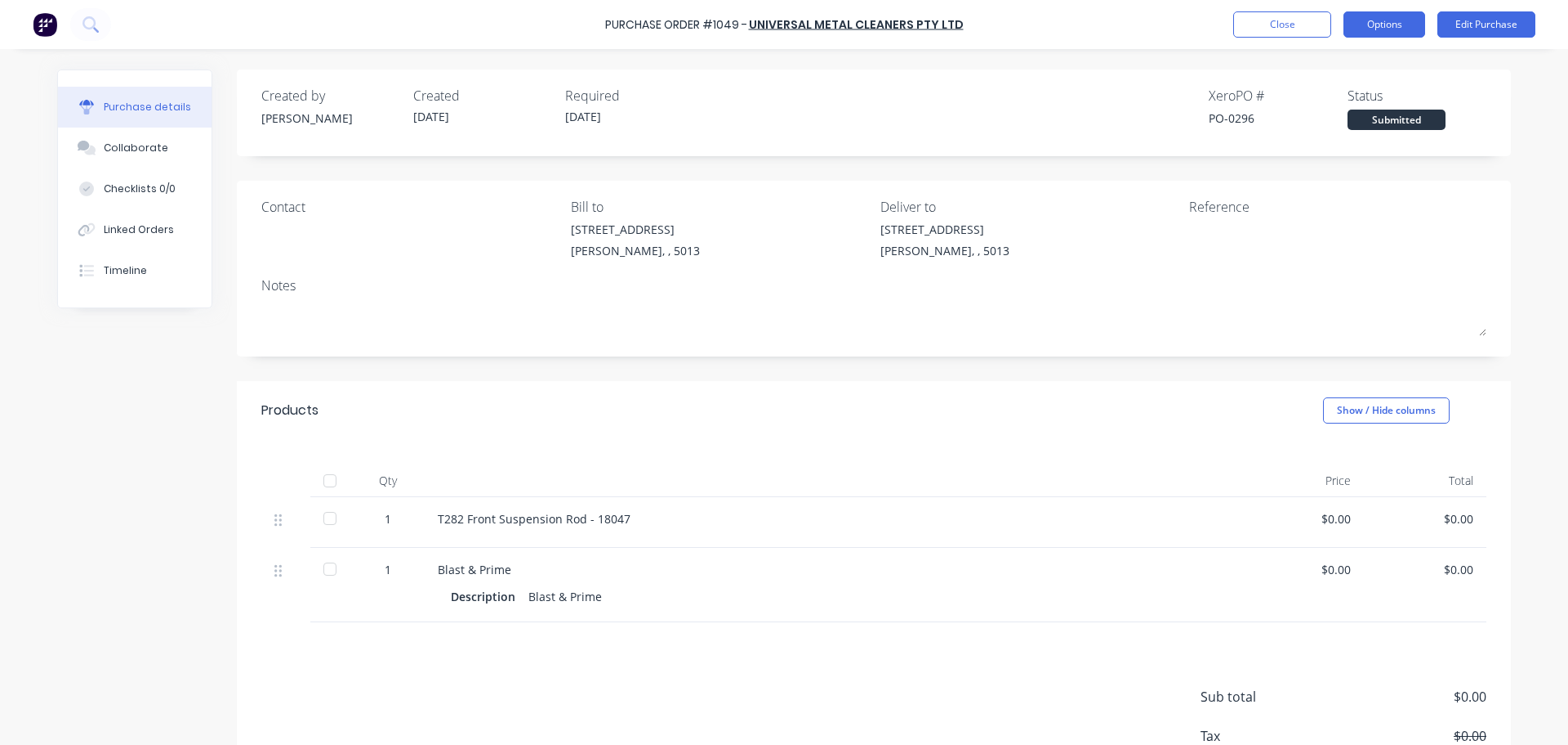
click at [1405, 26] on button "Options" at bounding box center [1384, 24] width 82 height 26
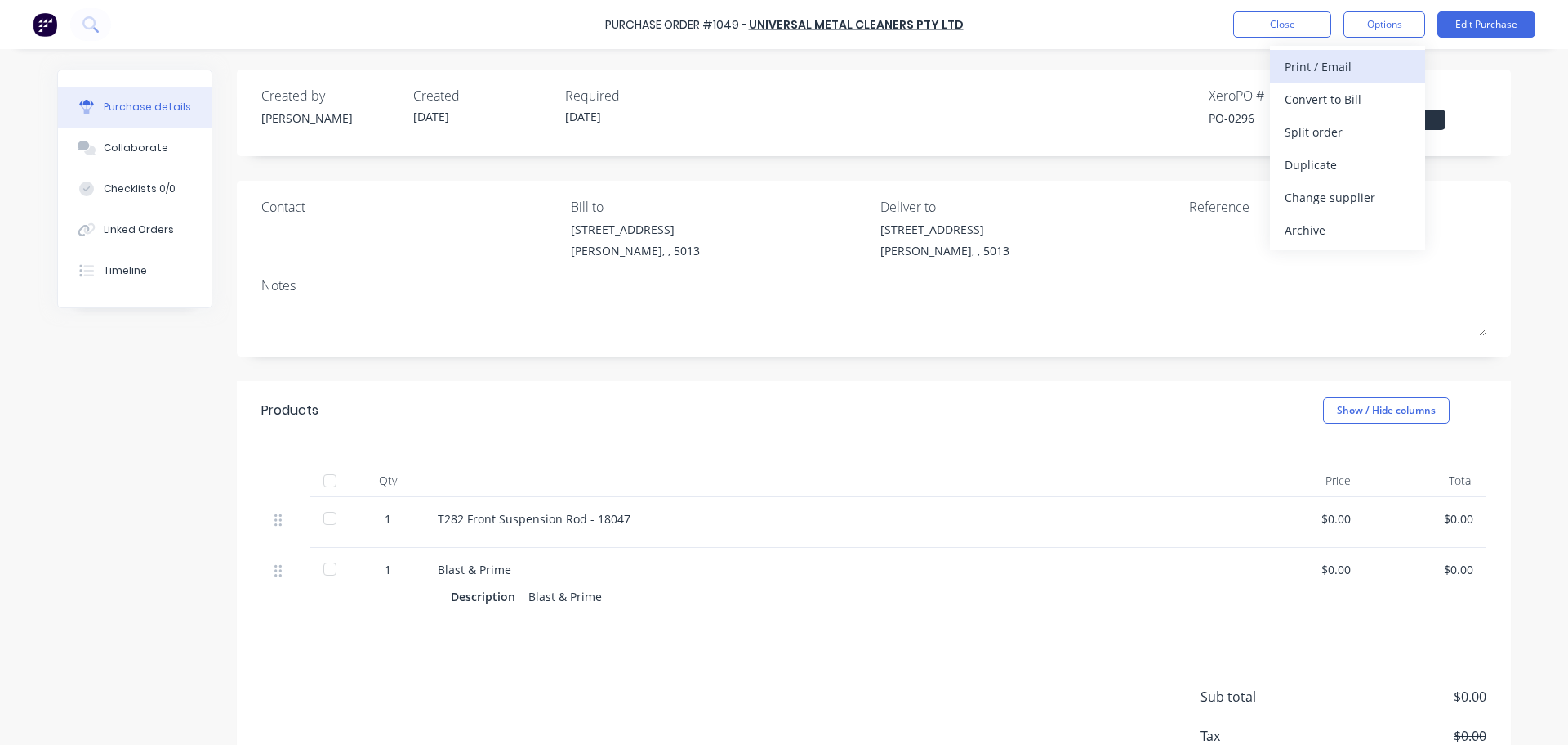
click at [1339, 64] on div "Print / Email" at bounding box center [1348, 67] width 126 height 24
click at [1312, 130] on div "Without pricing" at bounding box center [1348, 132] width 126 height 24
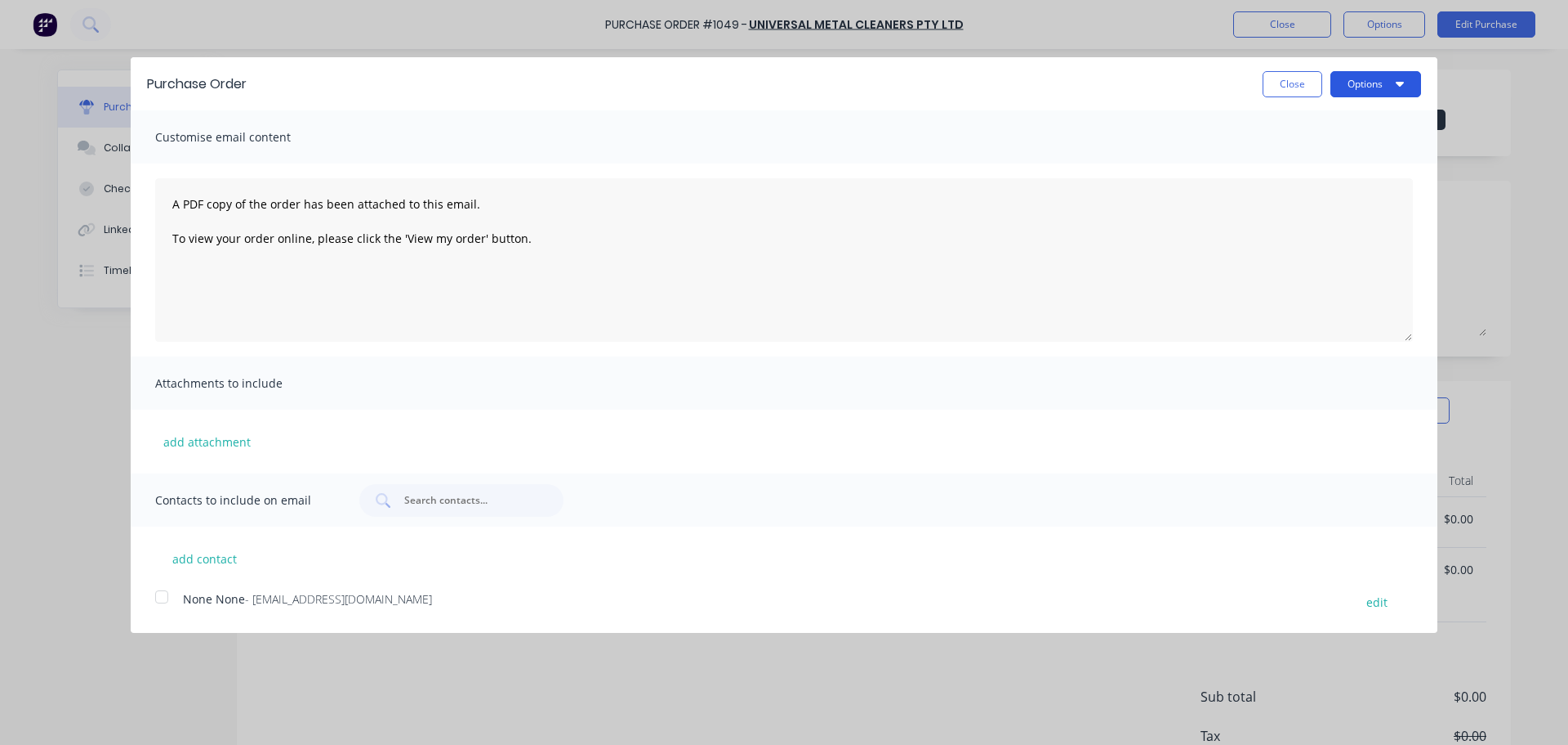
click at [1372, 86] on button "Options" at bounding box center [1375, 84] width 91 height 26
click at [1360, 122] on div "Print" at bounding box center [1343, 126] width 126 height 24
click at [1296, 85] on button "Close" at bounding box center [1293, 84] width 60 height 26
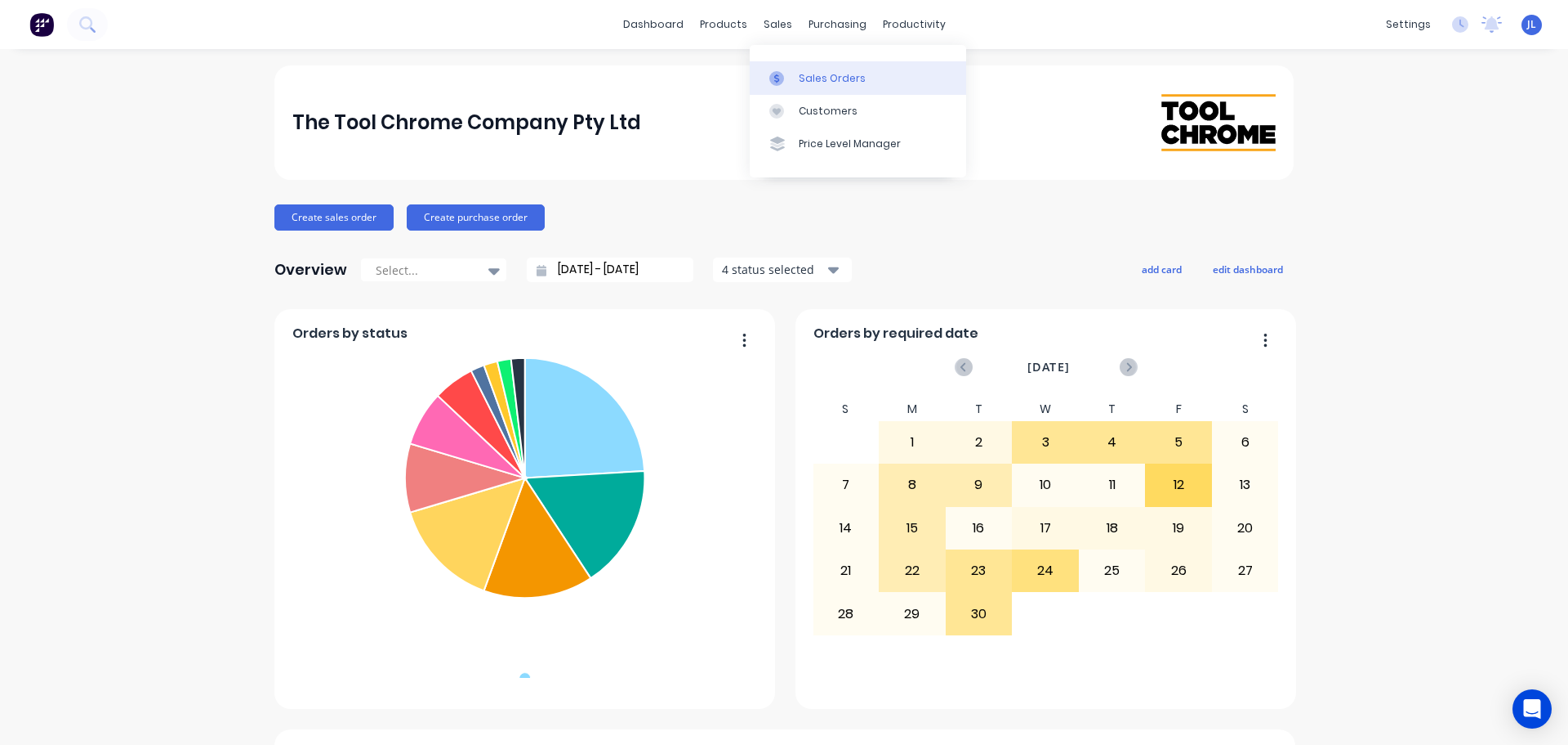
click at [792, 77] on div at bounding box center [781, 78] width 25 height 15
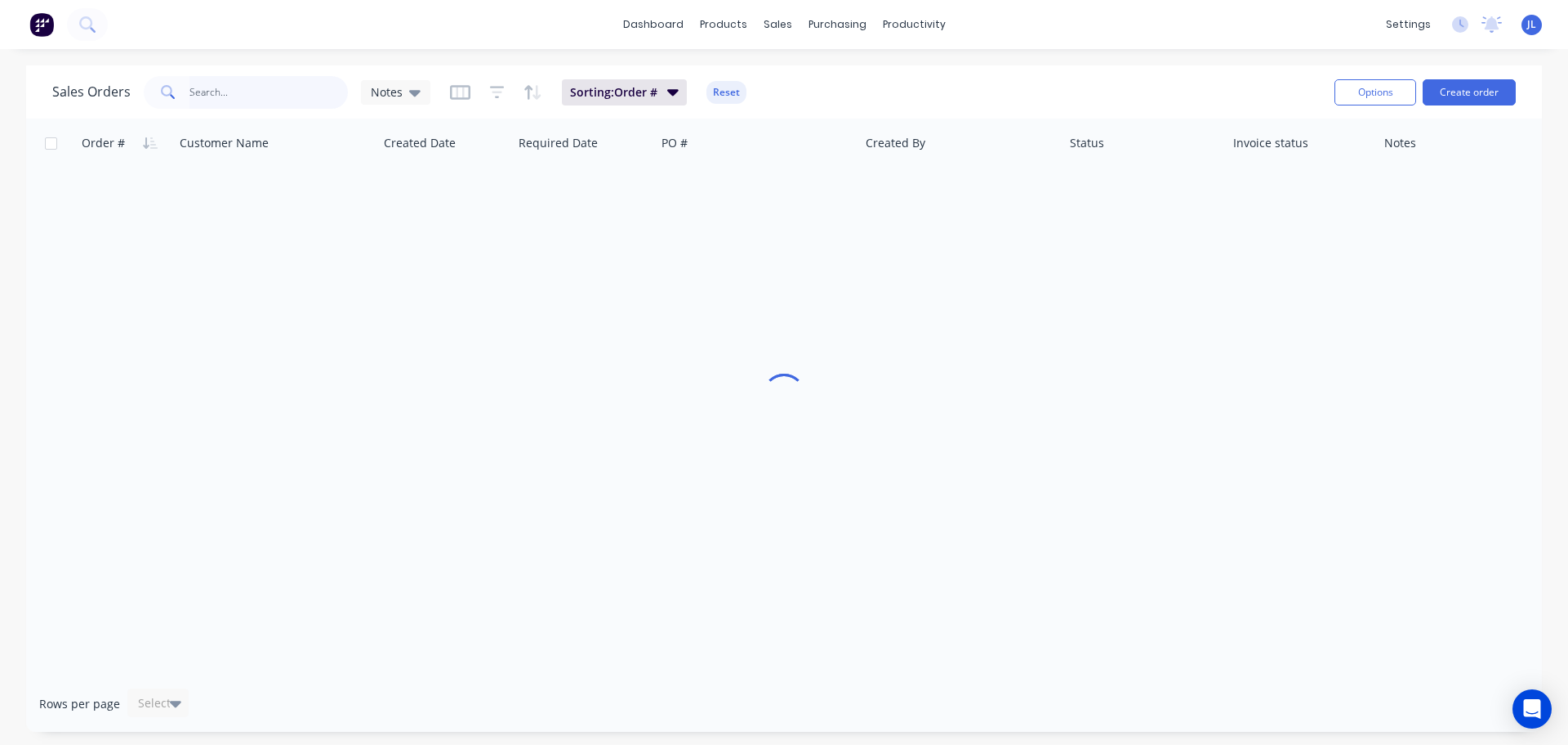
click at [323, 98] on input "text" at bounding box center [269, 93] width 160 height 33
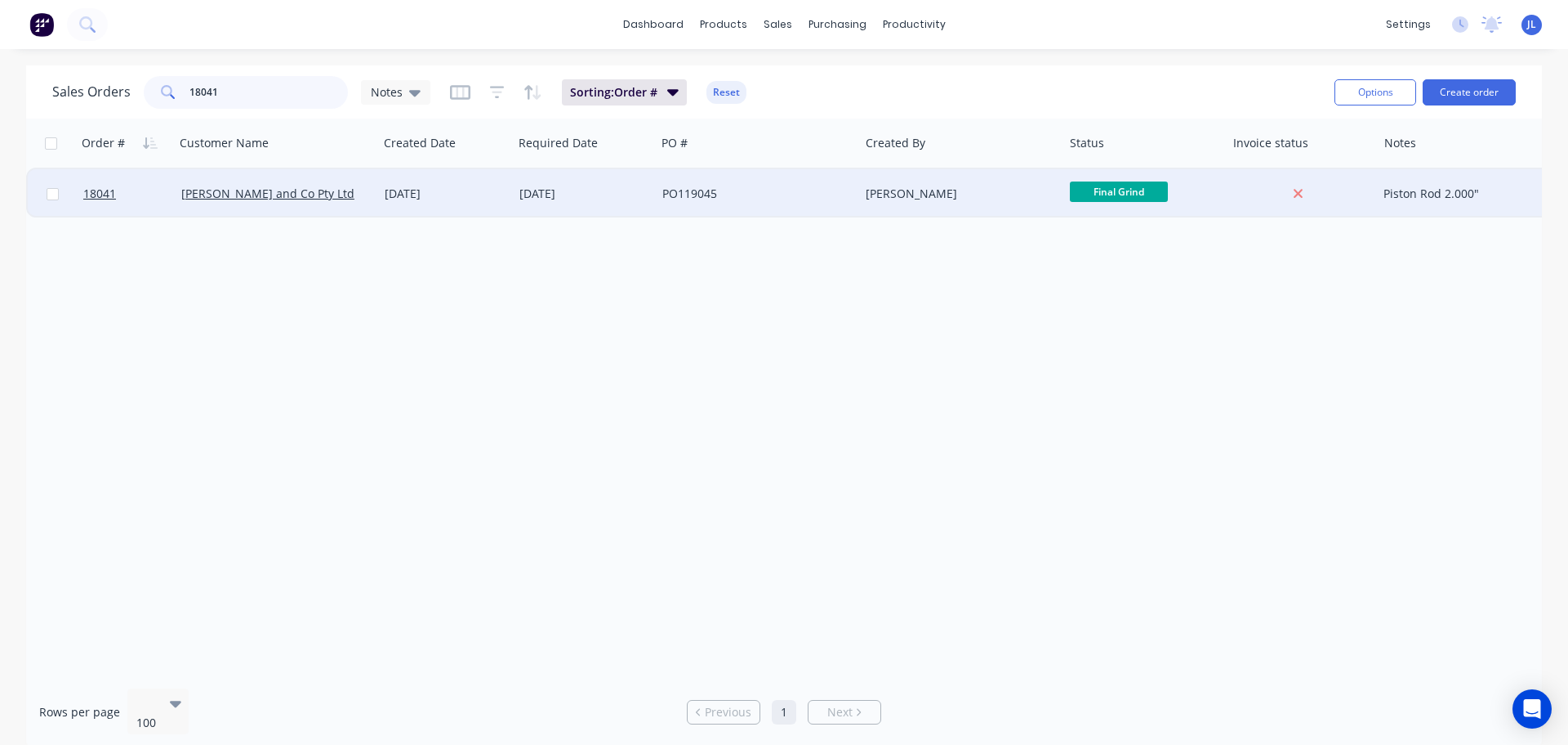
type input "18041"
click at [800, 204] on div "PO119045" at bounding box center [757, 193] width 204 height 49
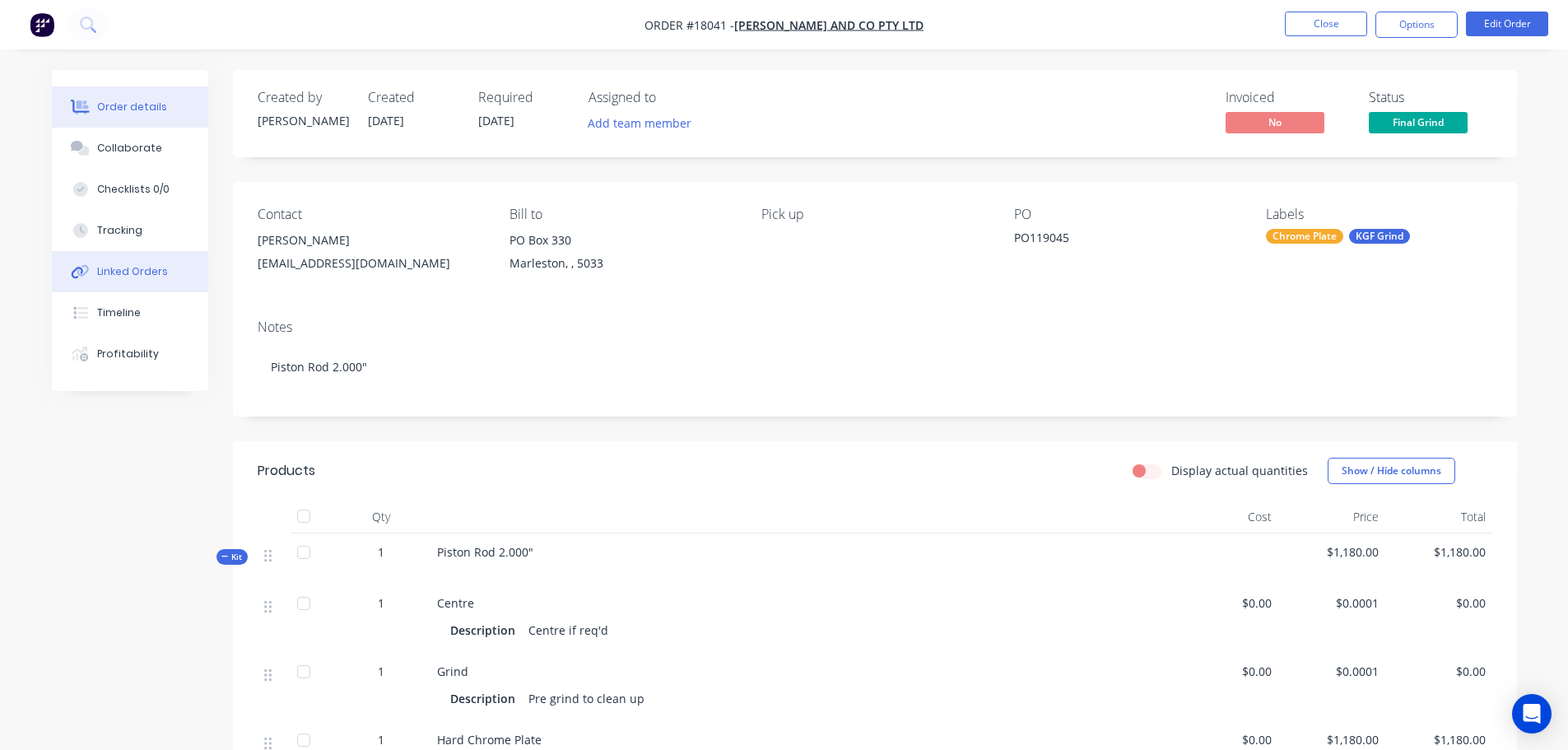
click at [151, 279] on button "Linked Orders" at bounding box center [130, 271] width 156 height 41
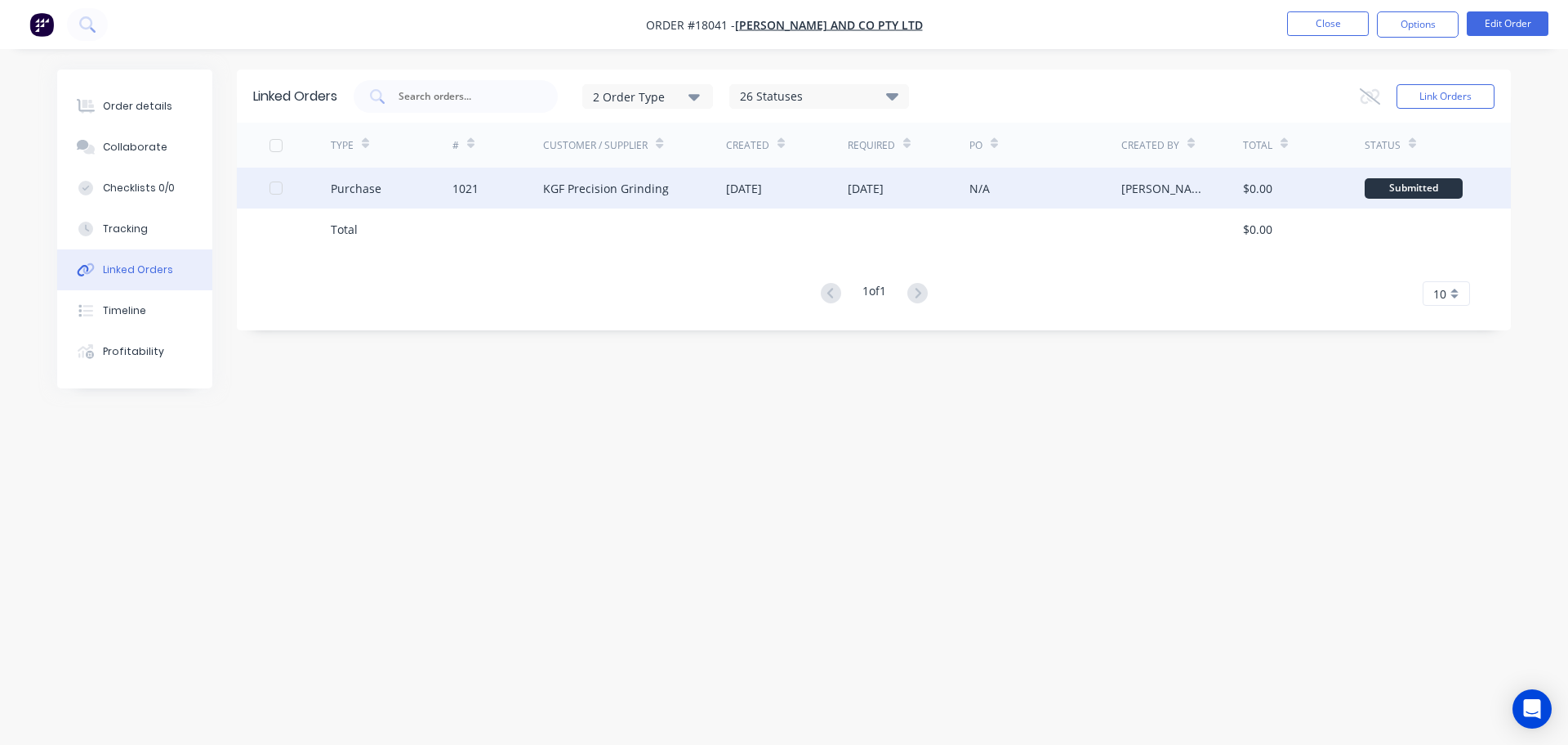
click at [600, 189] on div "KGF Precision Grinding" at bounding box center [606, 188] width 126 height 17
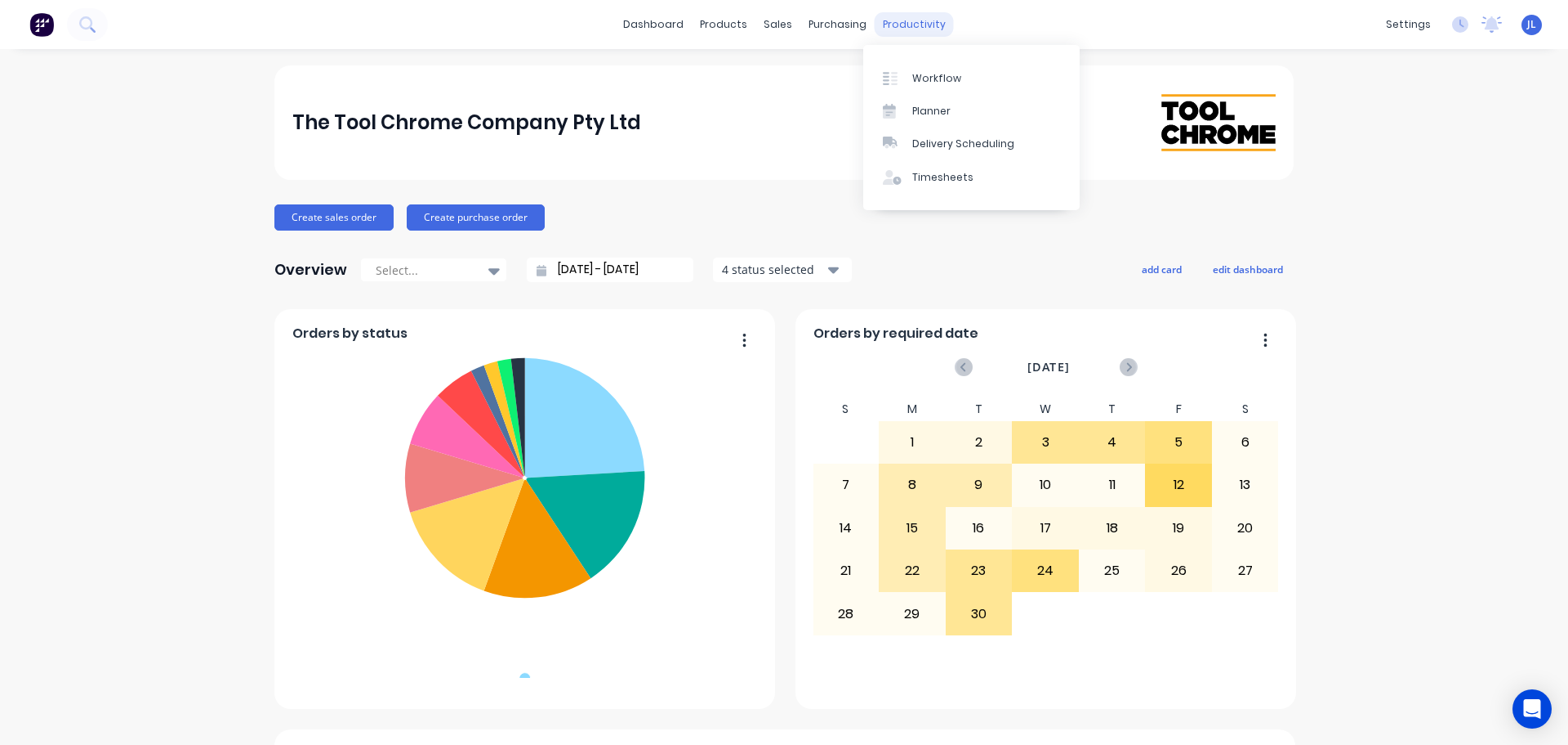
click at [888, 25] on div "productivity" at bounding box center [914, 24] width 79 height 25
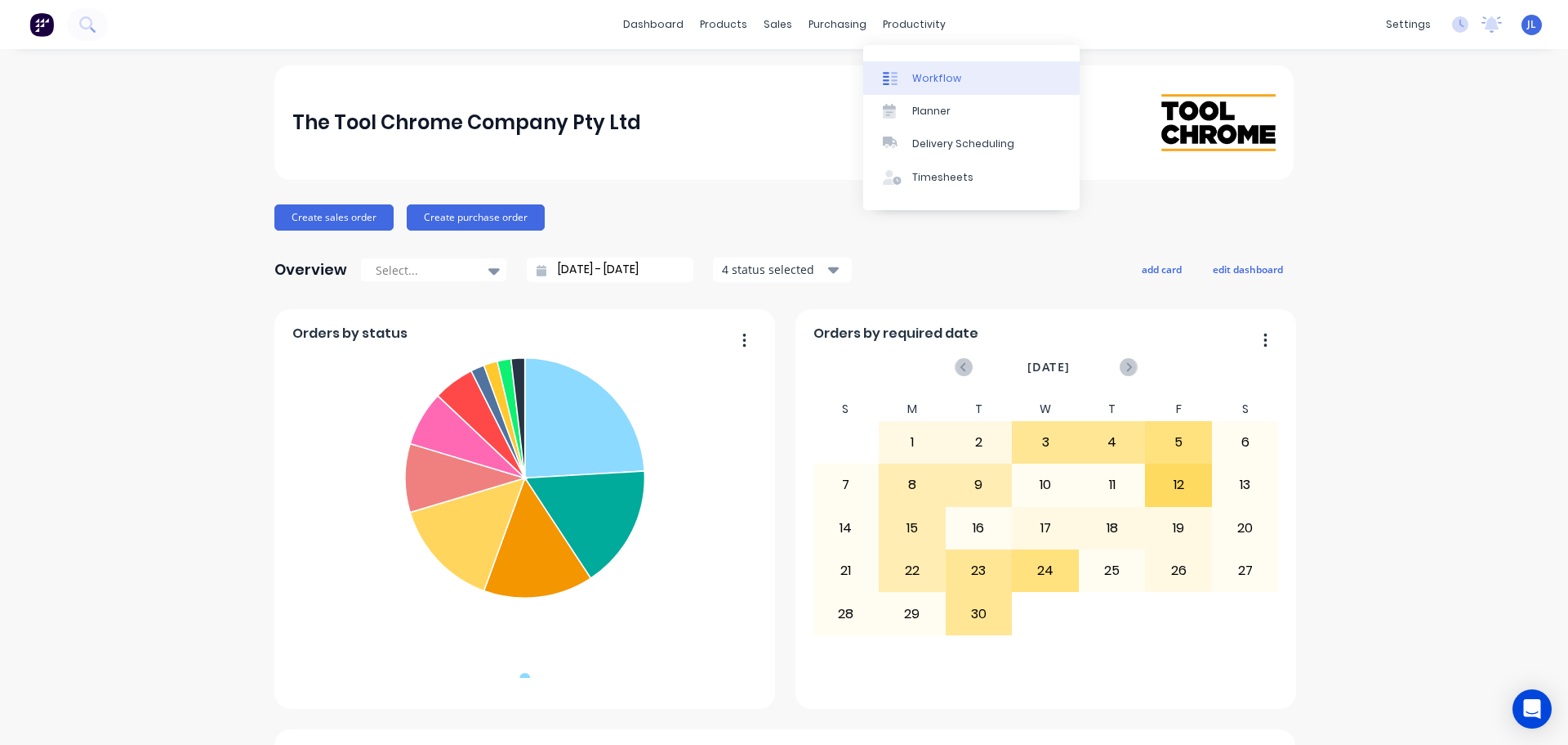
click at [909, 66] on link "Workflow" at bounding box center [971, 78] width 217 height 33
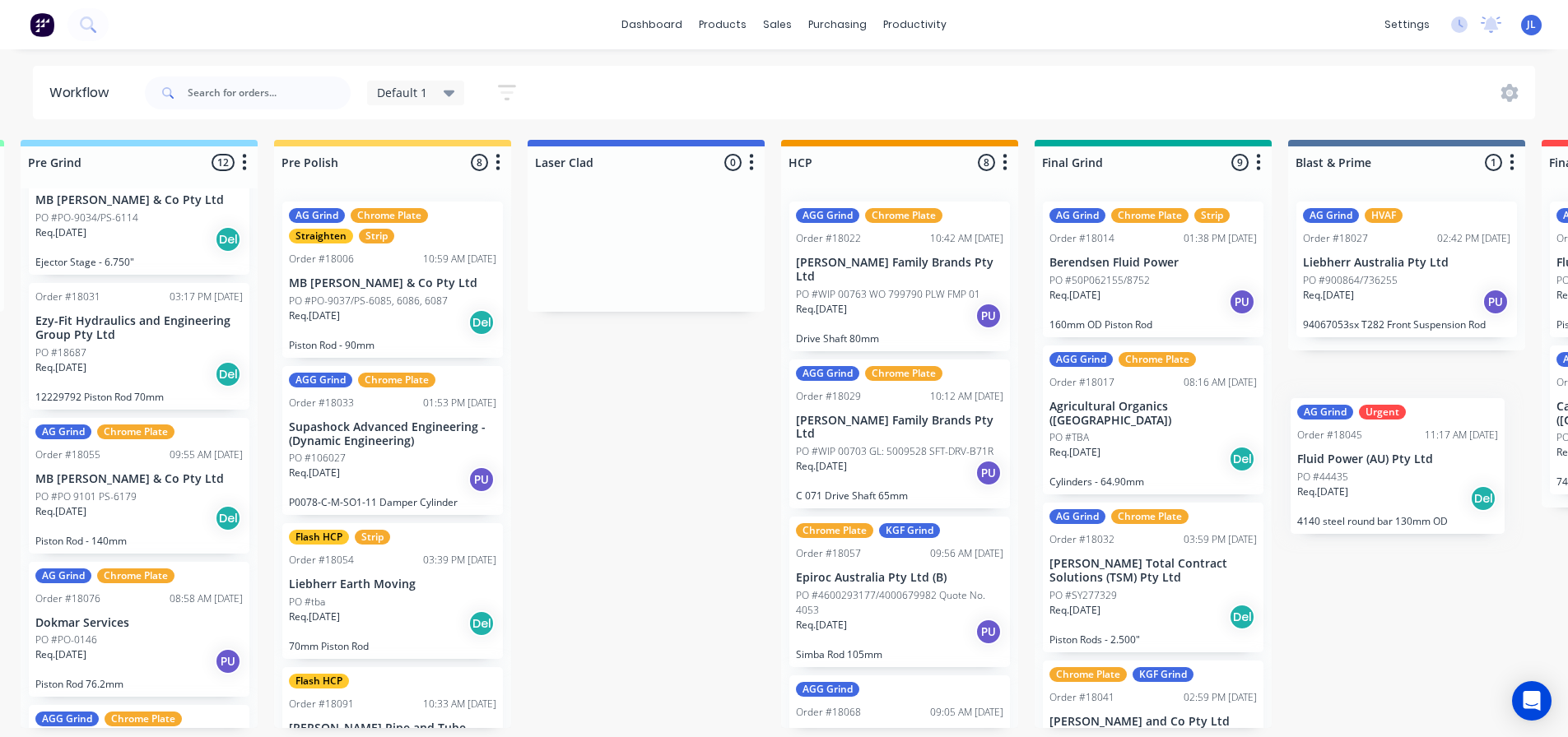
scroll to position [4, 1328]
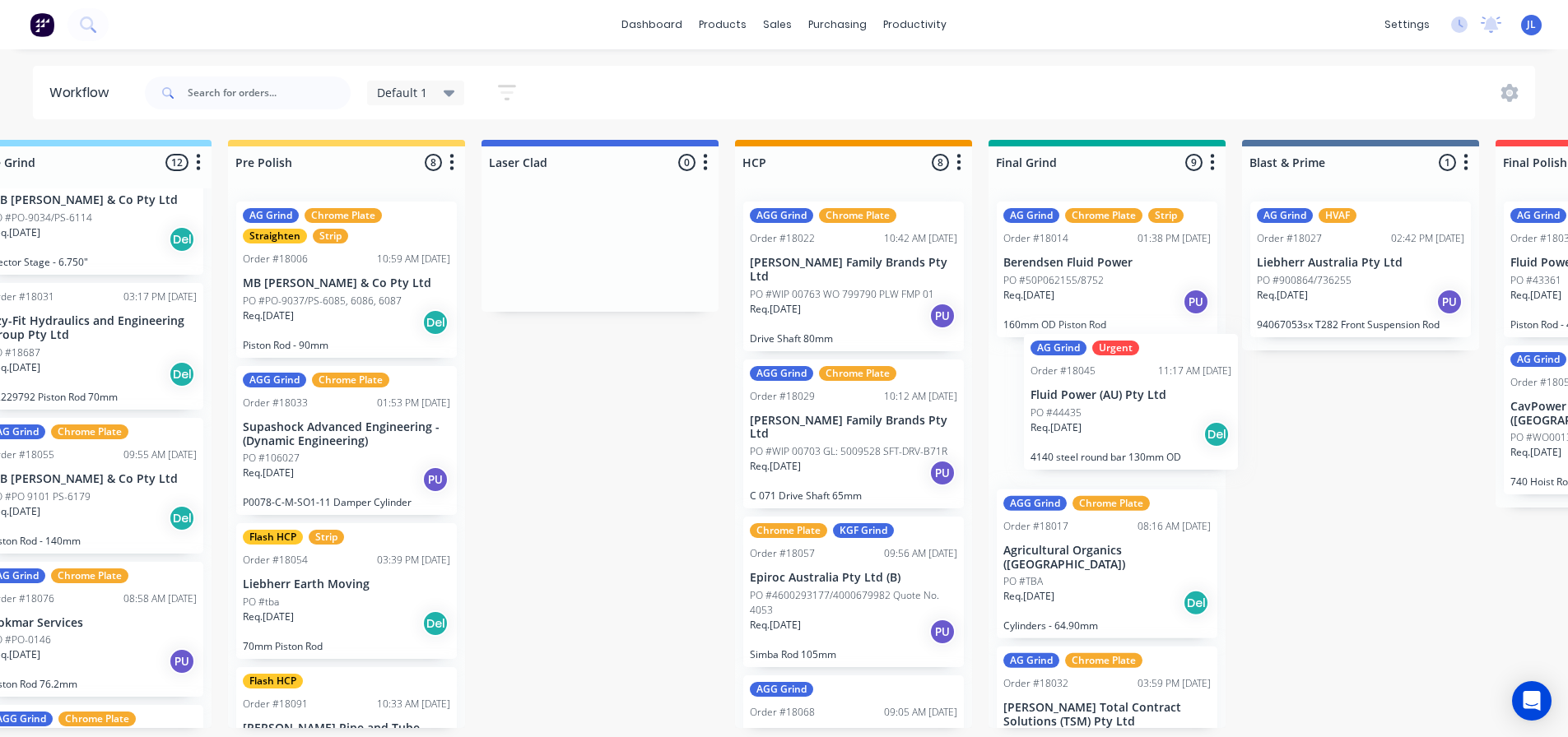
drag, startPoint x: 283, startPoint y: 474, endPoint x: 1121, endPoint y: 399, distance: 841.3
click at [1121, 399] on div "Submitted 1 Status colour #273444 hex #273444 Save Cancel Summaries Total order…" at bounding box center [748, 434] width 4178 height 588
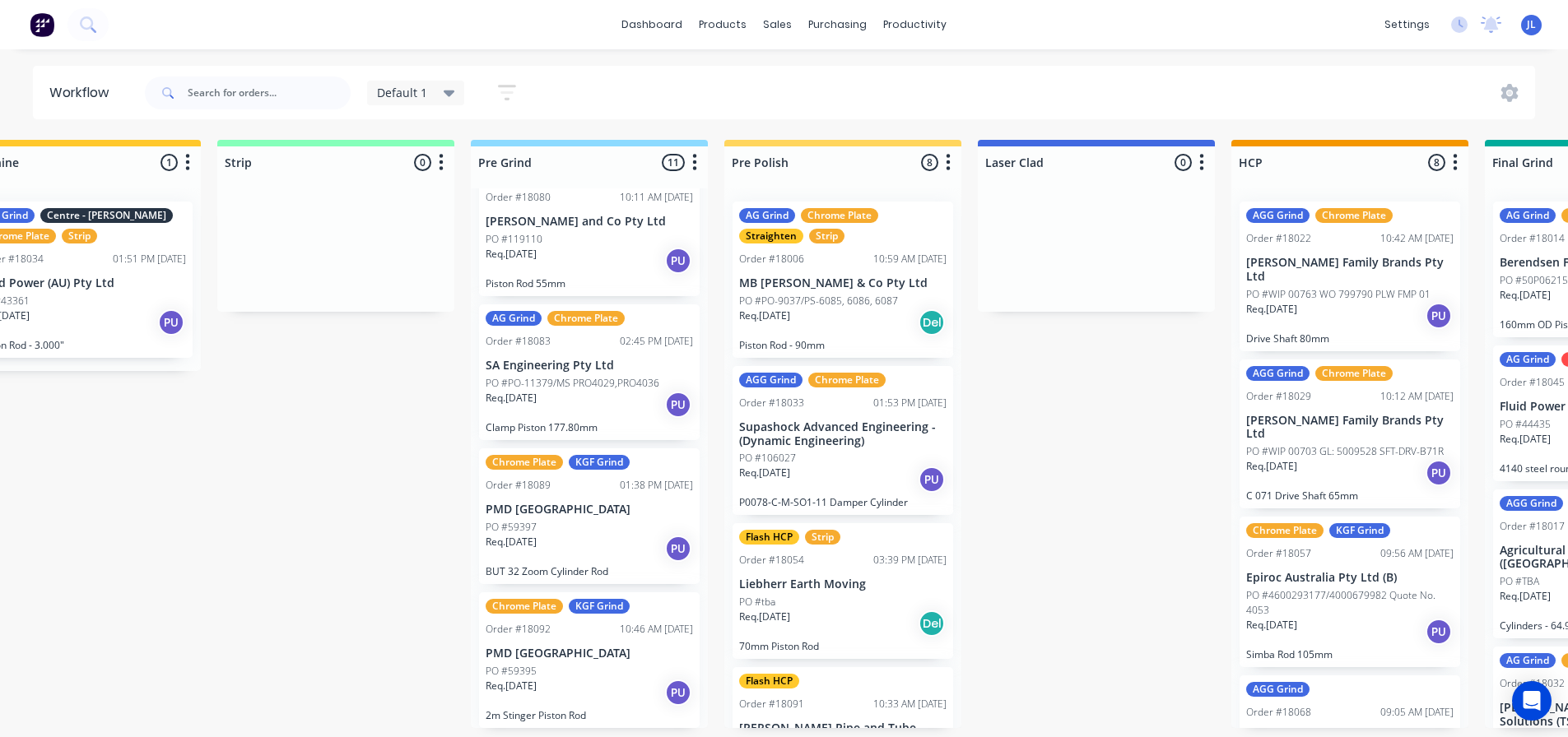
scroll to position [1039, 0]
